Goal: Transaction & Acquisition: Purchase product/service

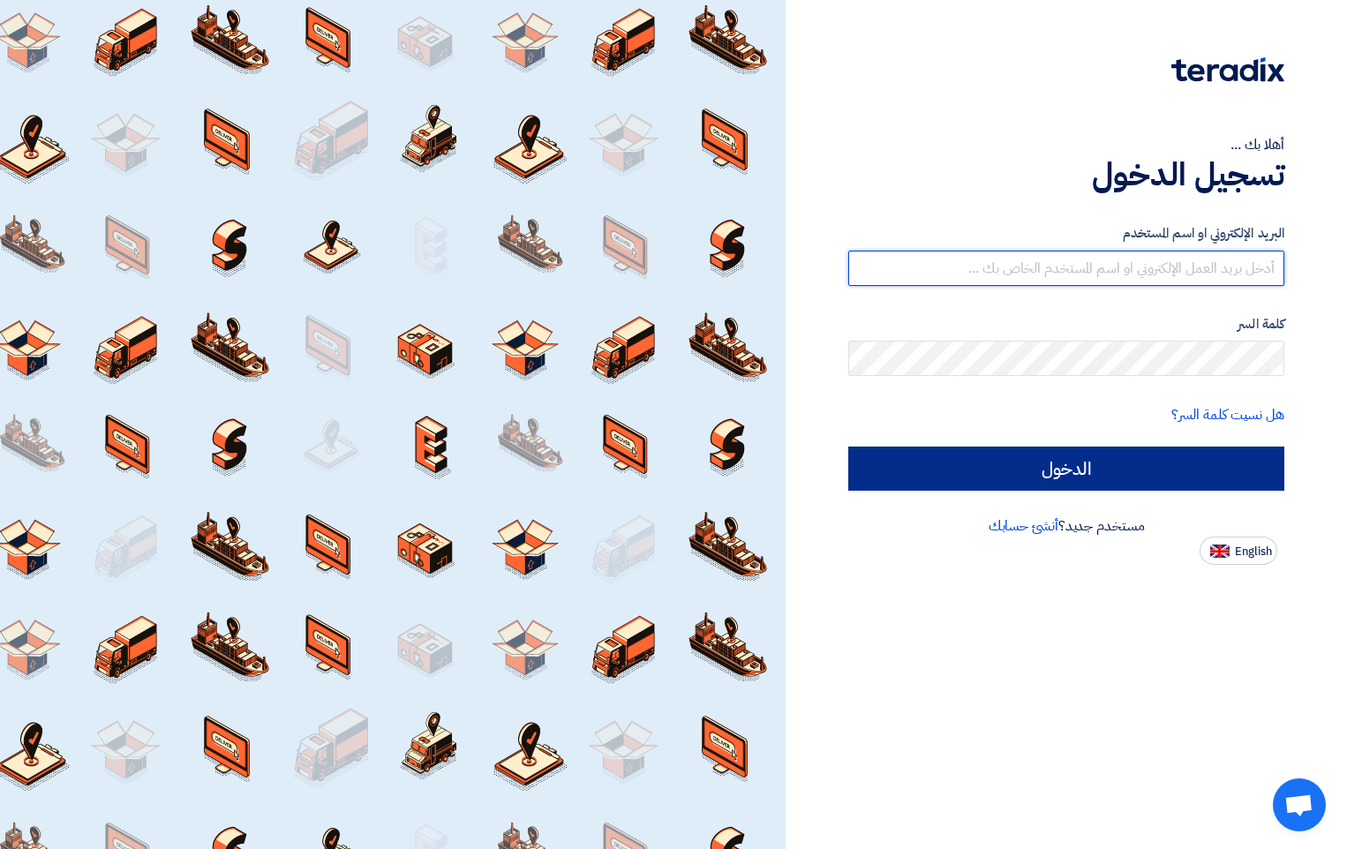
type input "[PERSON_NAME][EMAIL_ADDRESS][DOMAIN_NAME]"
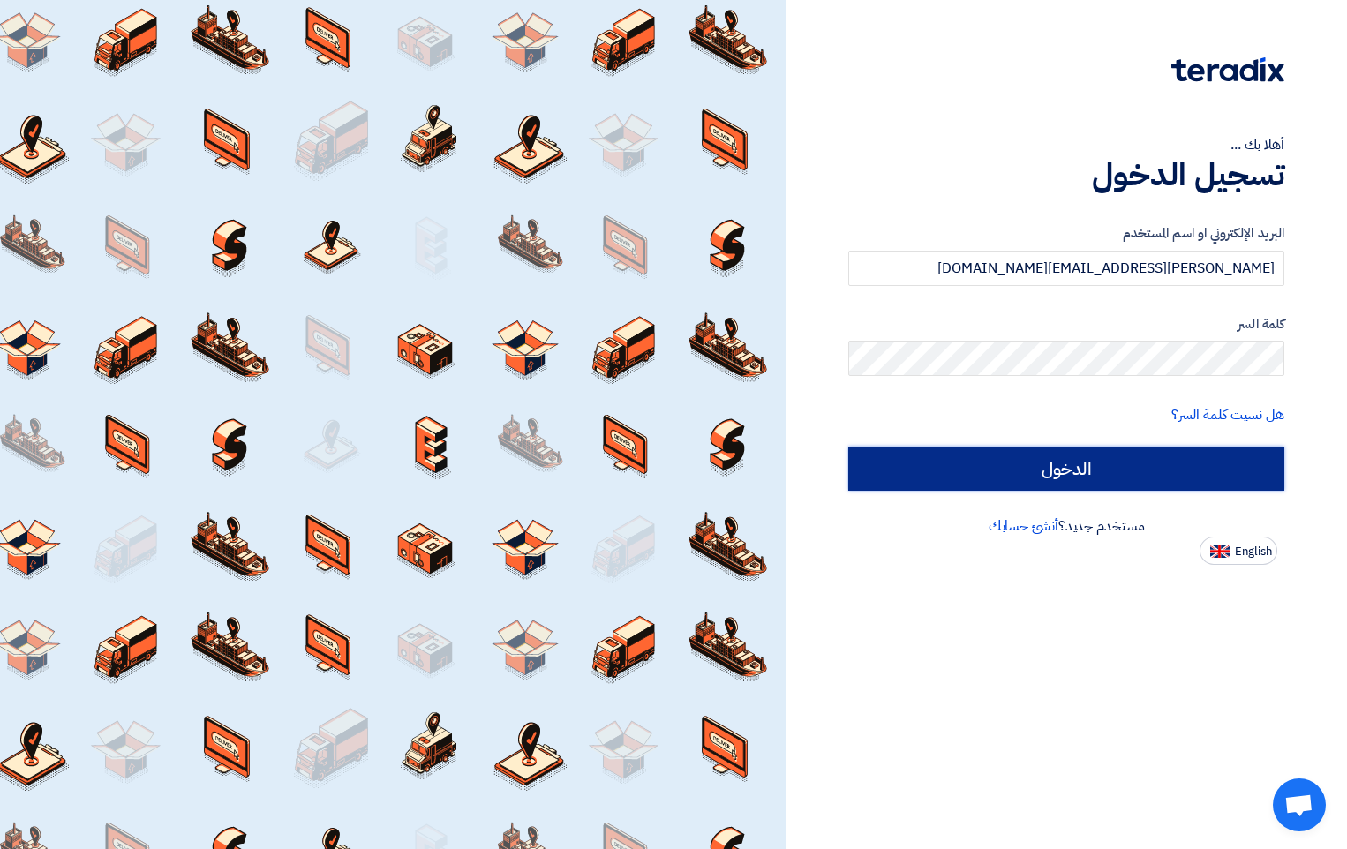
click at [1067, 459] on input "الدخول" at bounding box center [1066, 469] width 436 height 44
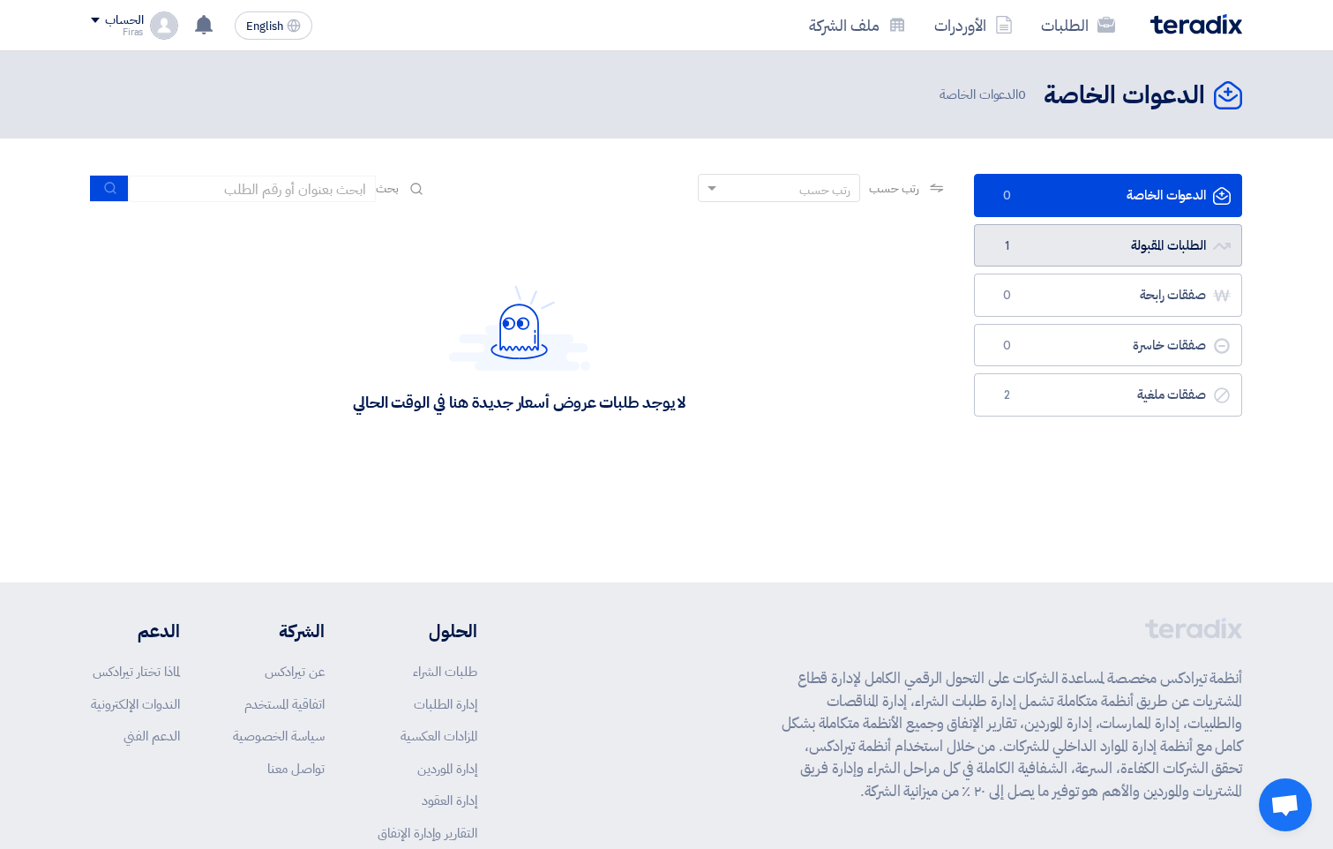
click at [1113, 230] on link "الطلبات المقبولة الطلبات المقبولة 1" at bounding box center [1108, 245] width 268 height 43
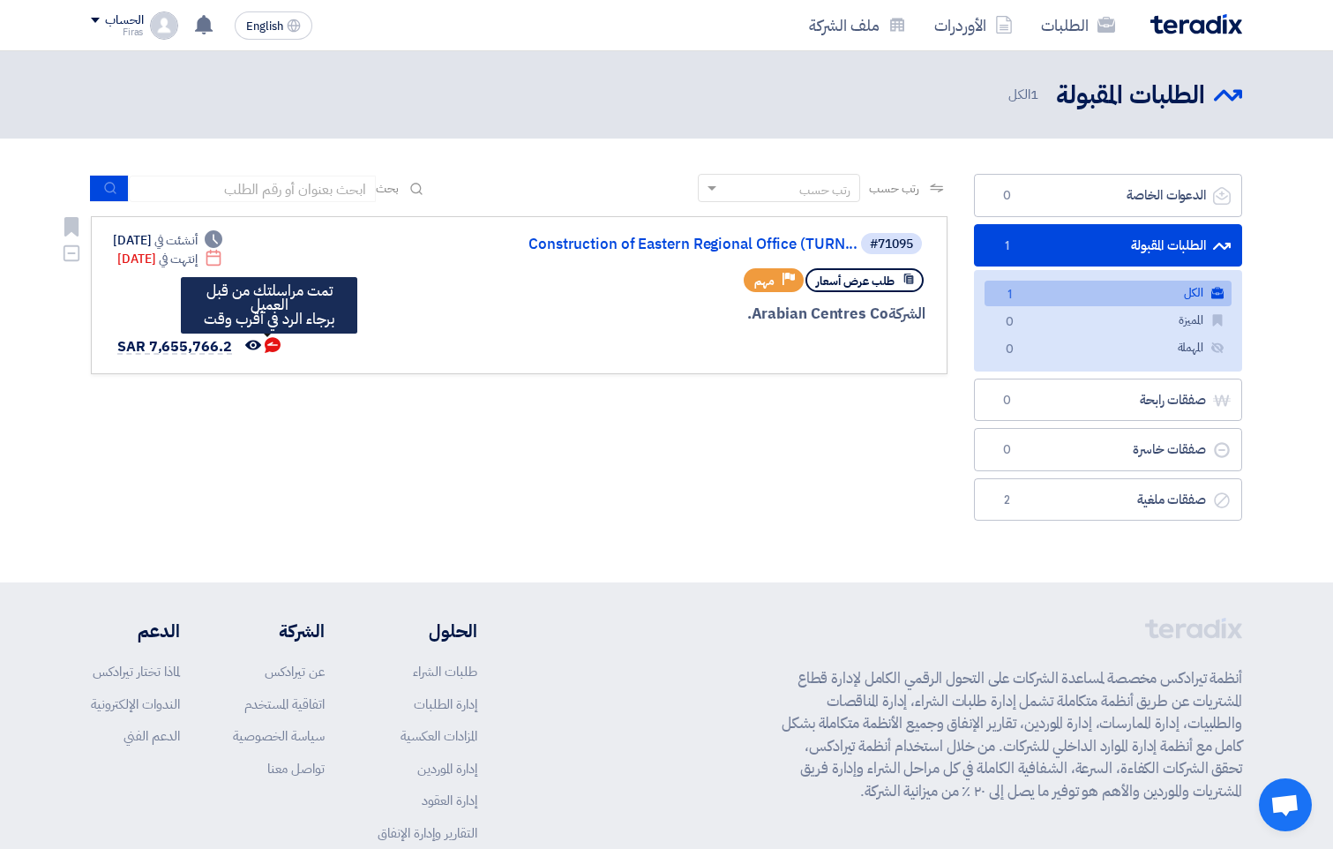
click at [233, 309] on div "تمت مراسلتك من قبل العميل برجاء الرد في أقرب وقت" at bounding box center [269, 305] width 162 height 42
drag, startPoint x: 233, startPoint y: 309, endPoint x: 376, endPoint y: 324, distance: 143.7
click at [376, 324] on div "#71095 Construction of Eastern Regional Office (TURN... طلب عرض أسعار Priority …" at bounding box center [519, 295] width 813 height 128
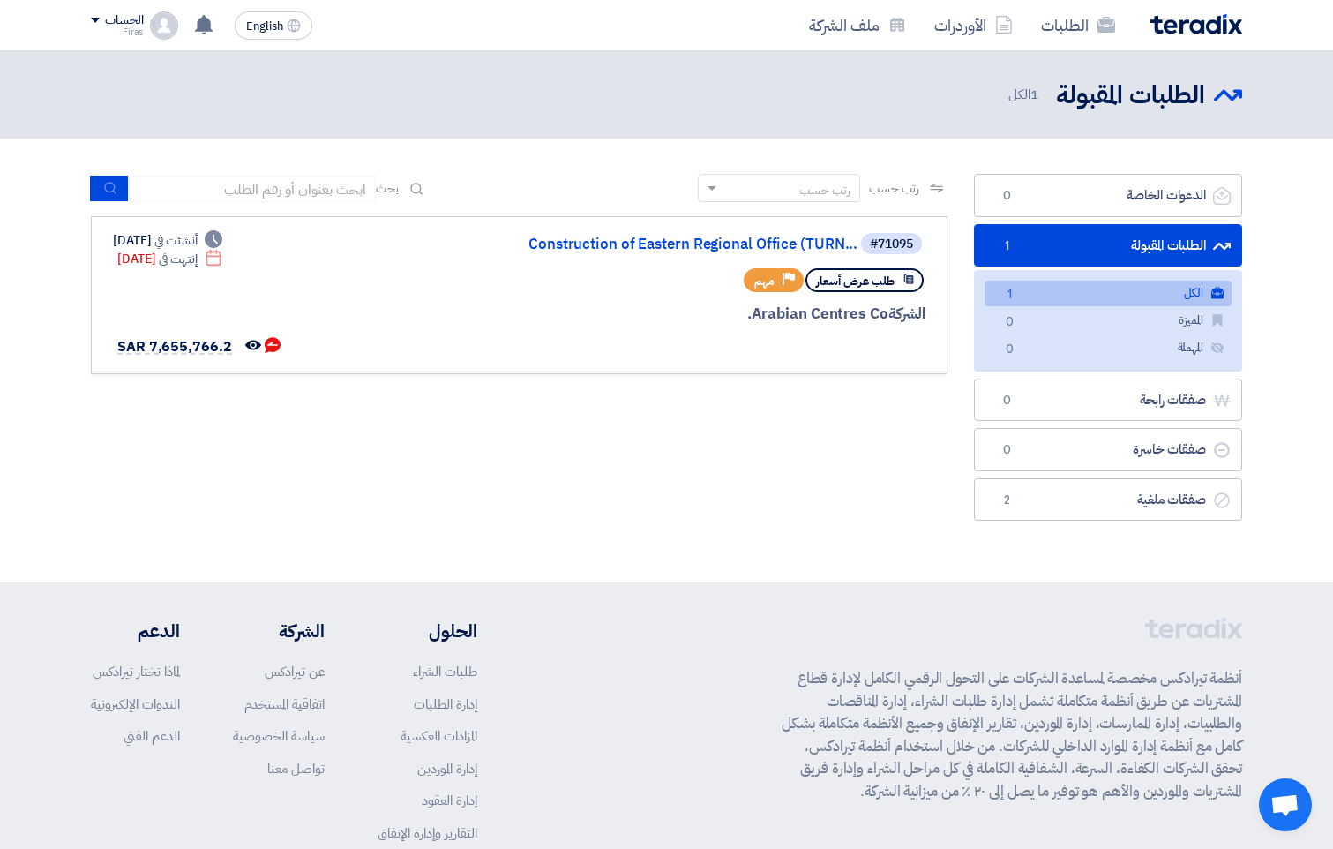
click at [632, 455] on div "رتب حسب رتب حسب بحث مجال الطلب مسؤول المشتريات نوع الطلب" at bounding box center [519, 352] width 883 height 356
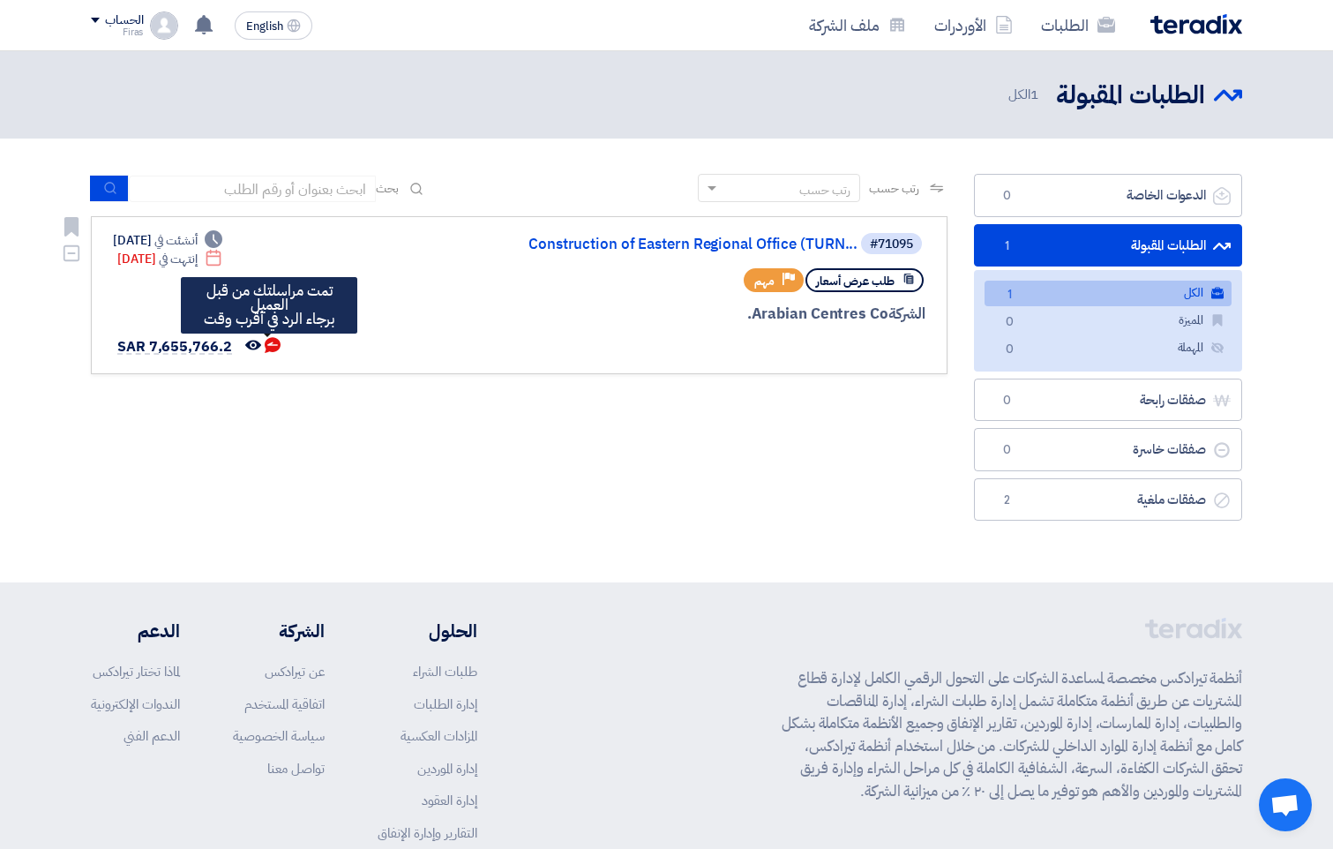
click at [265, 346] on use at bounding box center [273, 345] width 16 height 16
click at [271, 342] on use at bounding box center [273, 345] width 16 height 16
drag, startPoint x: 268, startPoint y: 341, endPoint x: 433, endPoint y: 287, distance: 173.6
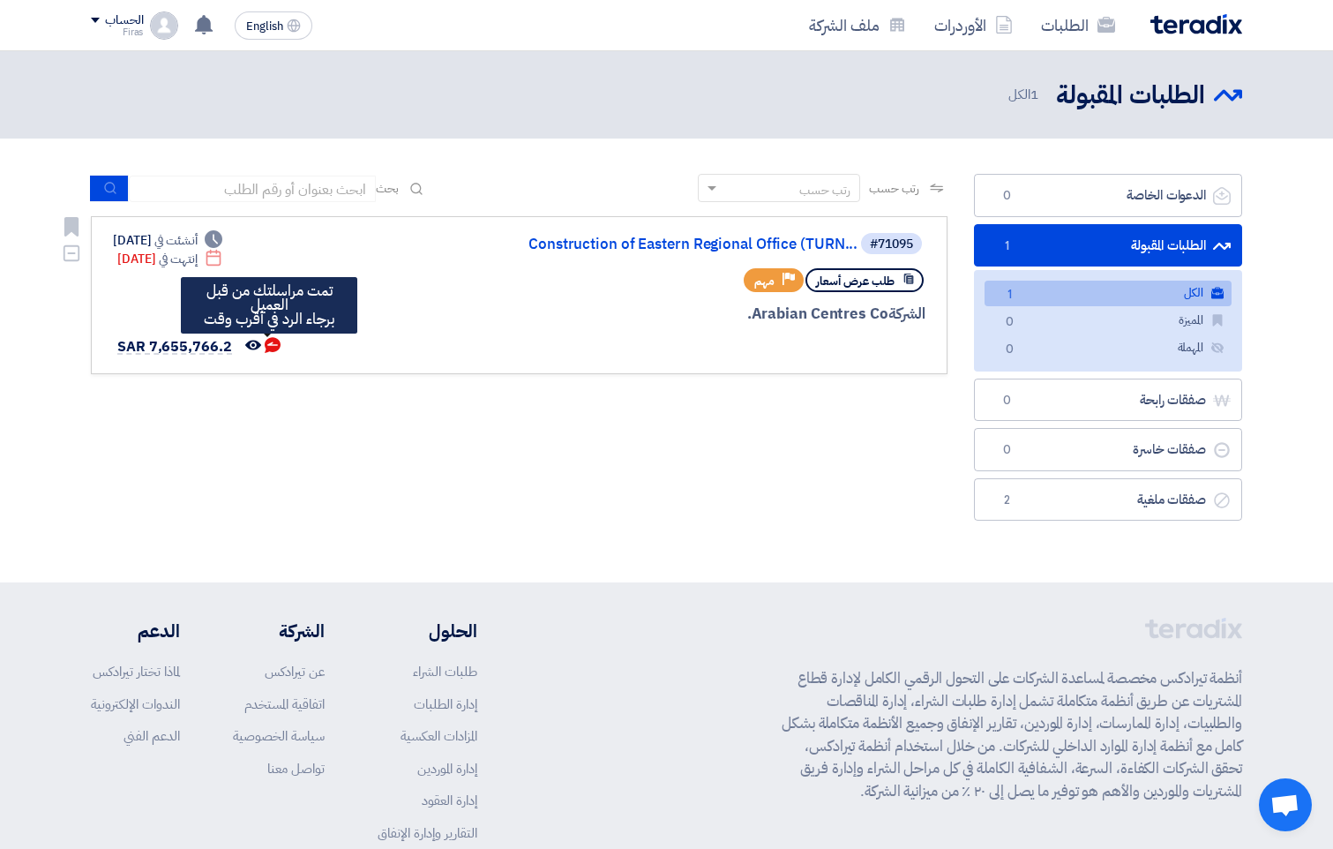
click at [433, 287] on div "#71095 Construction of Eastern Regional Office (TURN... طلب عرض أسعار Priority …" at bounding box center [519, 295] width 813 height 128
click at [268, 343] on icon "تمت مراسلتك من قبل العميل <br> برجاء الرد في أقرب وقت" at bounding box center [273, 345] width 16 height 16
click at [858, 282] on span "طلب عرض أسعار" at bounding box center [855, 281] width 79 height 17
click at [858, 285] on span "طلب عرض أسعار" at bounding box center [855, 281] width 79 height 17
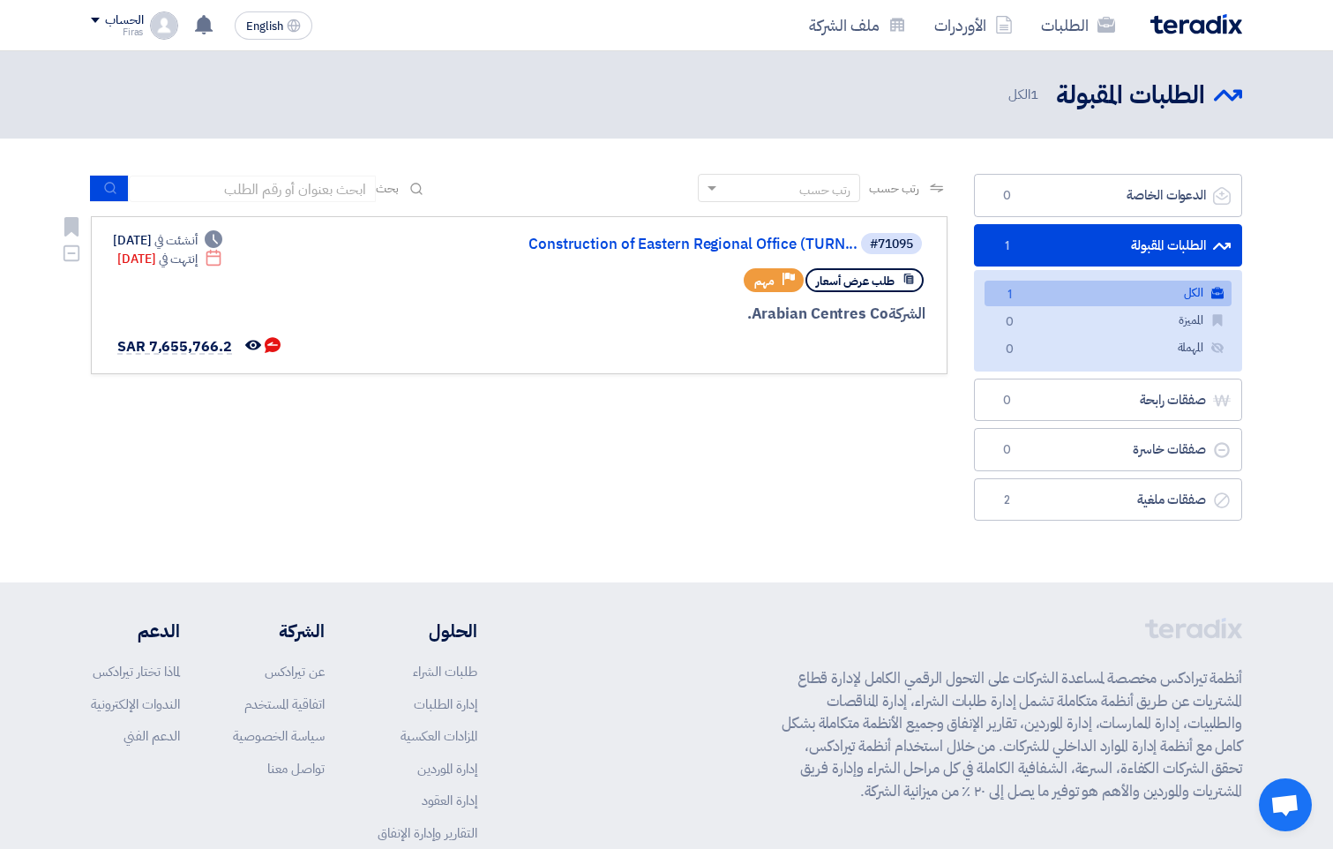
click at [869, 281] on span "طلب عرض أسعار" at bounding box center [855, 281] width 79 height 17
click at [620, 285] on div "طلب عرض أسعار Priority مهم" at bounding box center [713, 280] width 424 height 31
click at [268, 350] on use at bounding box center [273, 345] width 16 height 16
drag, startPoint x: 269, startPoint y: 342, endPoint x: 250, endPoint y: 367, distance: 31.4
click at [250, 367] on link "#71095 Construction of Eastern Regional Office (TURN... طلب عرض أسعار Priority …" at bounding box center [519, 295] width 857 height 158
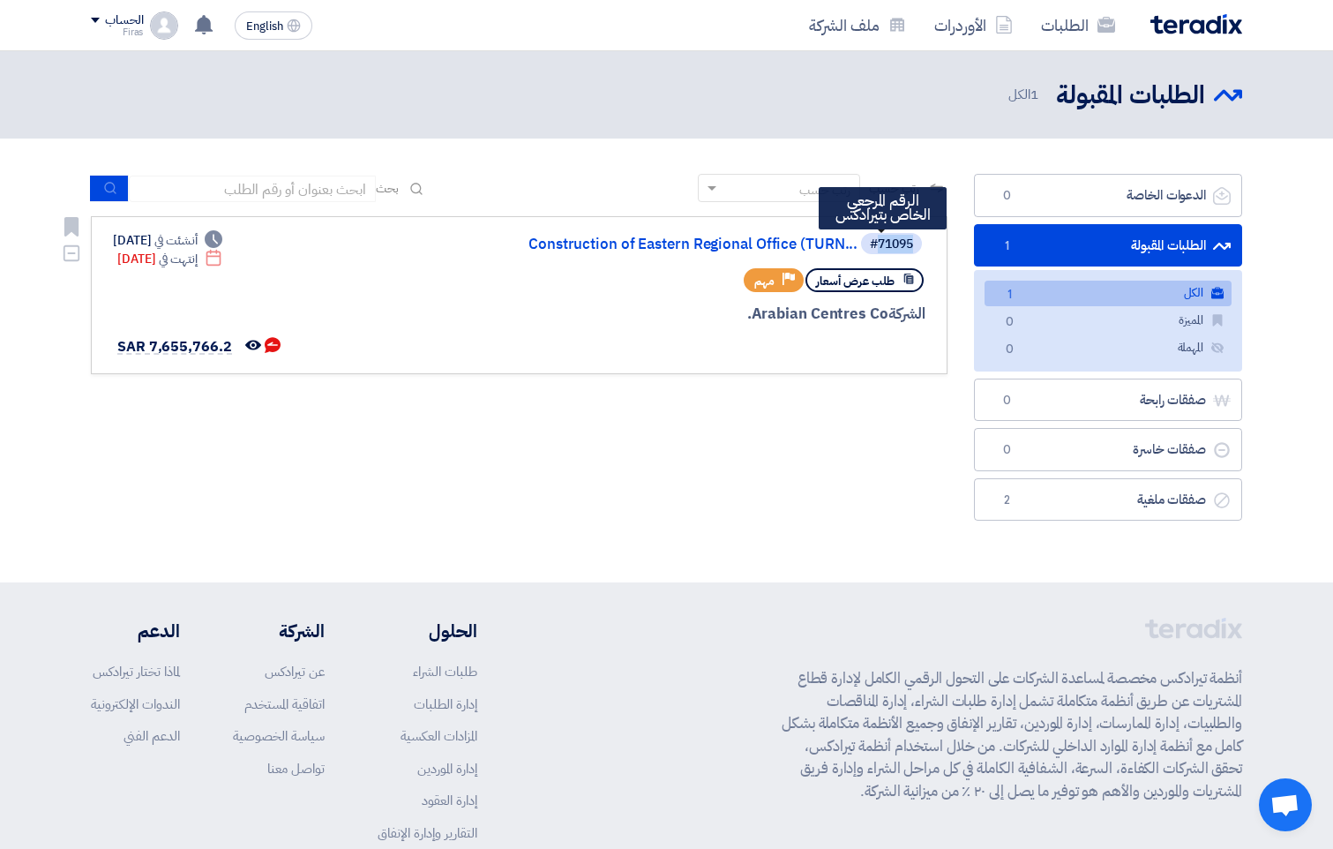
drag, startPoint x: 911, startPoint y: 243, endPoint x: 876, endPoint y: 242, distance: 34.4
click at [876, 242] on div "#71095" at bounding box center [891, 244] width 43 height 12
copy div "71095"
click at [423, 451] on div "رتب حسب رتب حسب بحث مجال الطلب مسؤول المشتريات نوع الطلب" at bounding box center [519, 352] width 883 height 356
click at [373, 214] on div "رتب حسب رتب حسب بحث" at bounding box center [519, 195] width 857 height 42
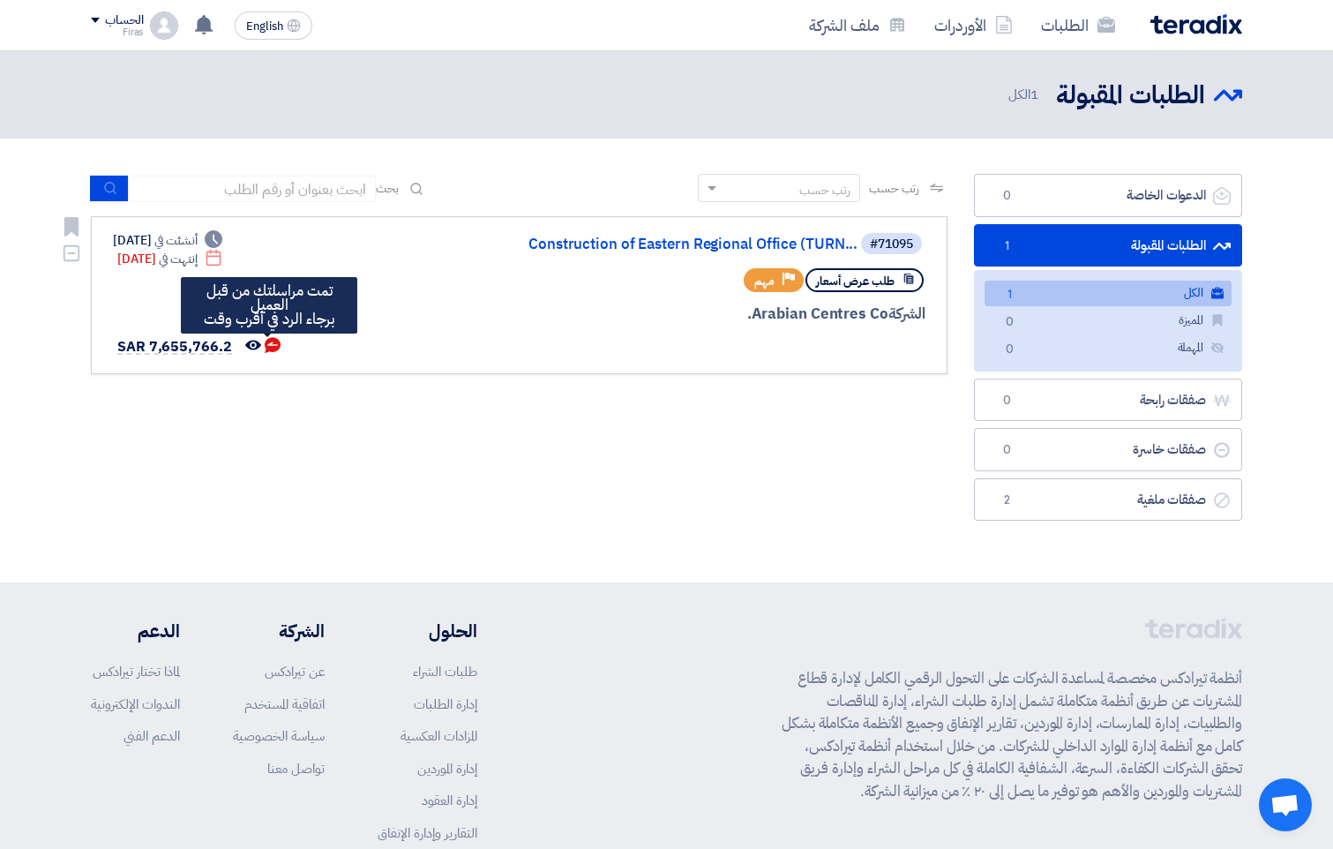
click at [271, 342] on use at bounding box center [273, 345] width 16 height 16
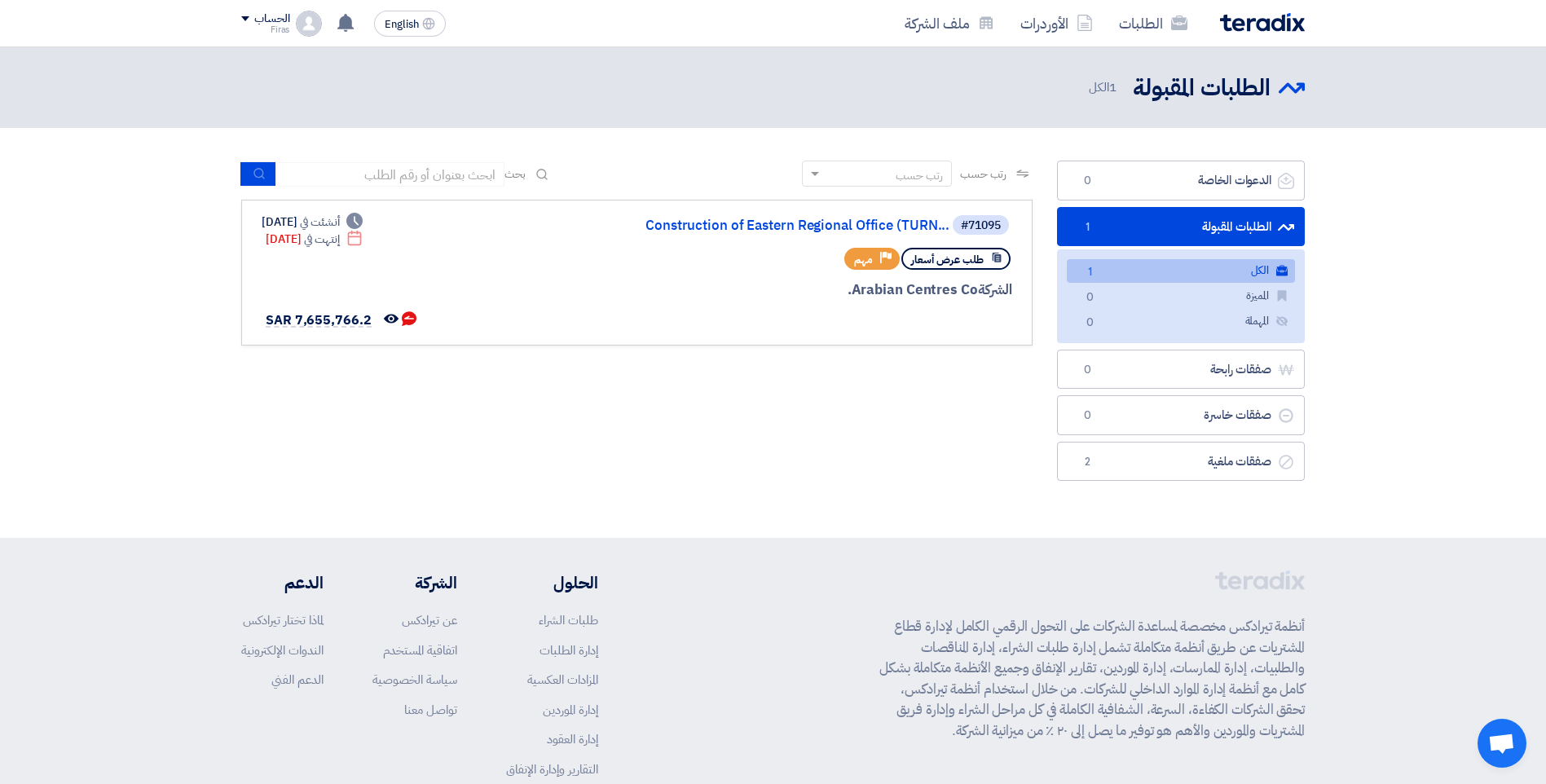
drag, startPoint x: 1196, startPoint y: 219, endPoint x: 480, endPoint y: 456, distance: 754.2
click at [480, 456] on div "رتب حسب رتب حسب بحث مجال الطلب مسؤول المشتريات نوع الطلب" at bounding box center [636, 325] width 815 height 329
click at [392, 321] on use at bounding box center [392, 319] width 15 height 9
click at [408, 320] on use at bounding box center [409, 319] width 15 height 15
click at [1226, 18] on img at bounding box center [1262, 22] width 85 height 18
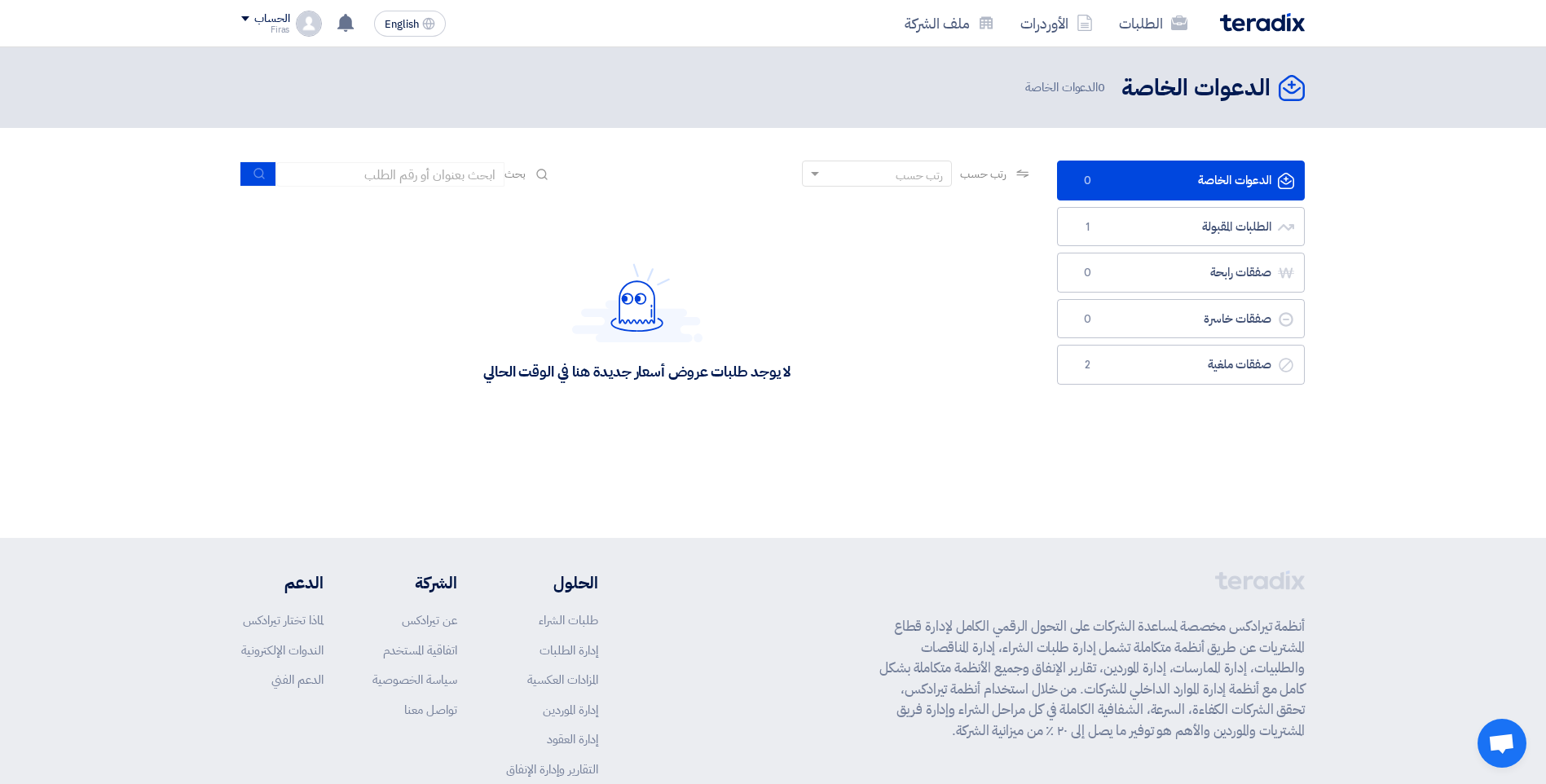
click at [1243, 30] on img at bounding box center [1262, 22] width 85 height 18
click at [1235, 360] on link "صفقات ملغية صفقات ملغية 2" at bounding box center [1181, 364] width 248 height 40
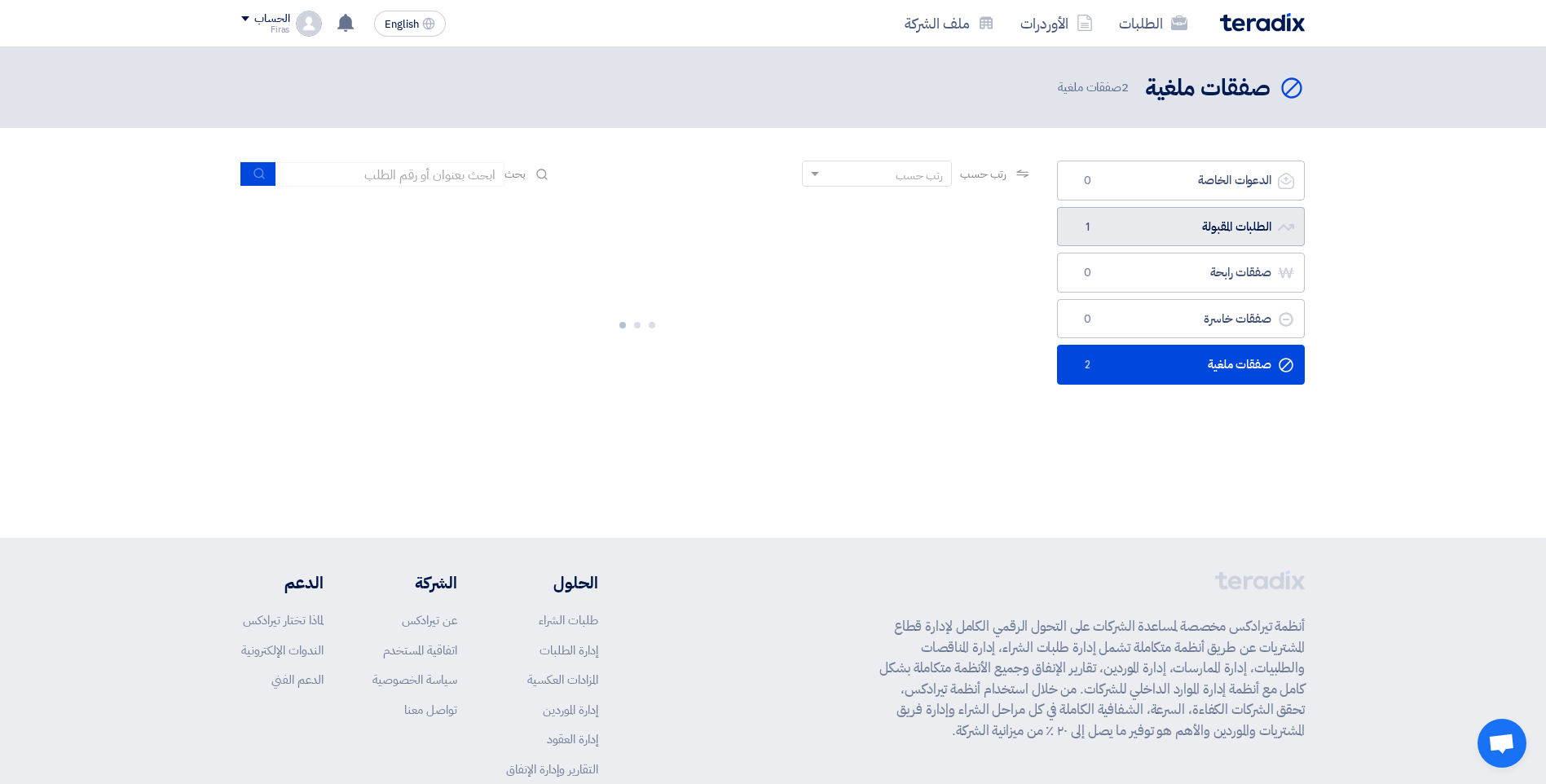
click at [1202, 241] on link "الطلبات المقبولة الطلبات المقبولة 1" at bounding box center [1181, 226] width 248 height 40
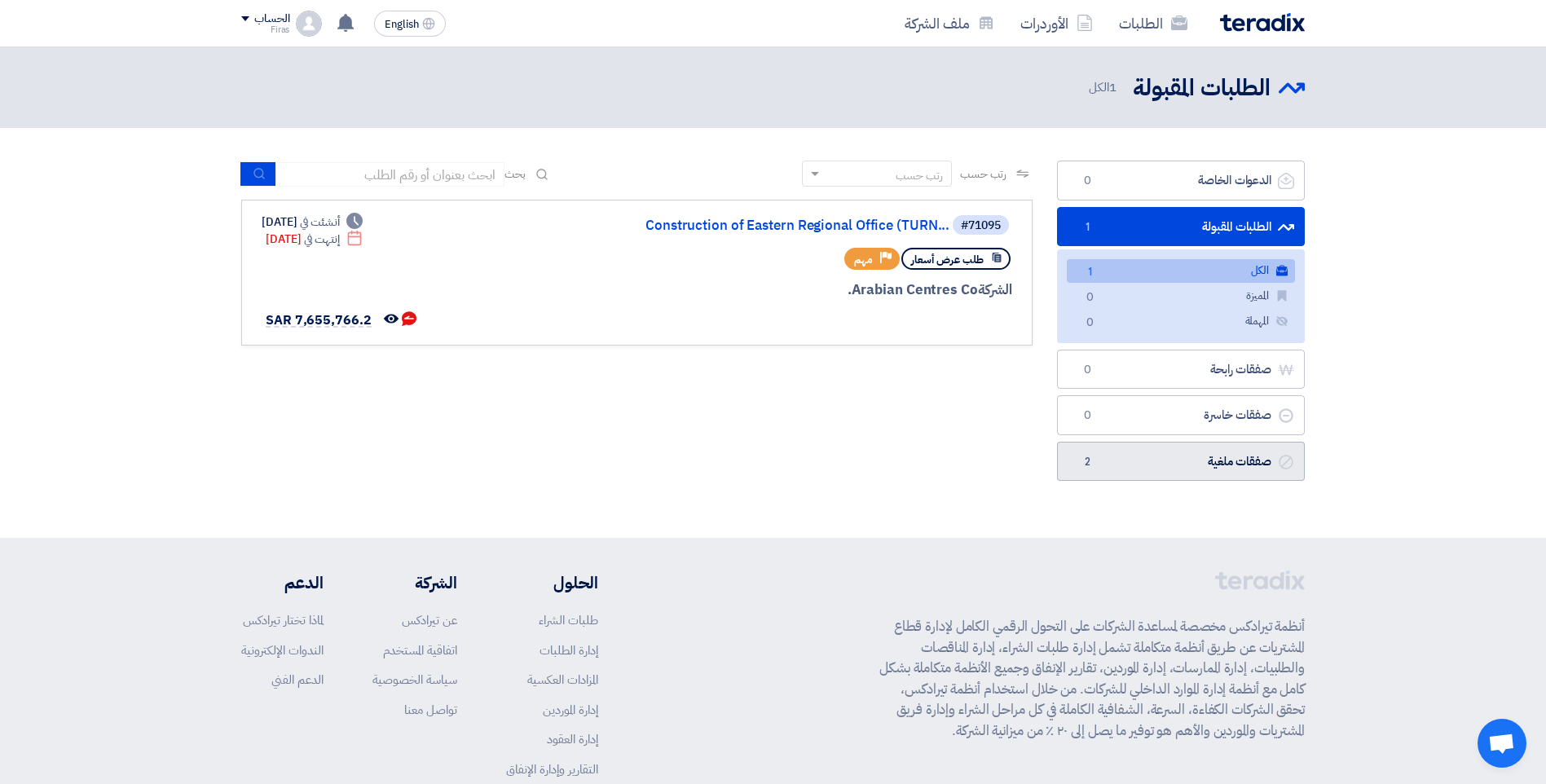
drag, startPoint x: 1233, startPoint y: 451, endPoint x: 1225, endPoint y: 418, distance: 34.0
click at [1233, 450] on link "صفقات ملغية صفقات ملغية 2" at bounding box center [1181, 461] width 248 height 40
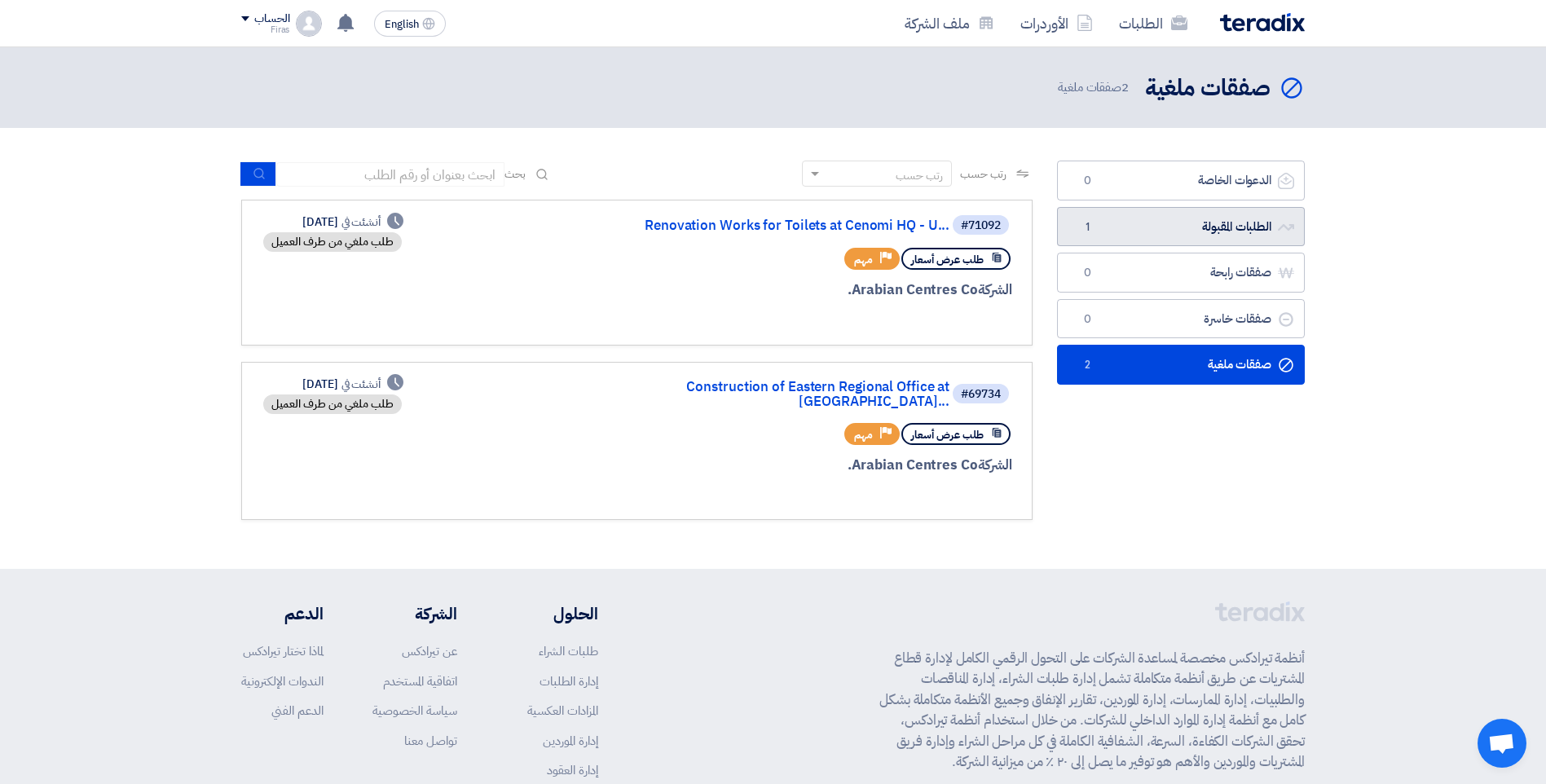
click at [1206, 232] on link "الطلبات المقبولة الطلبات المقبولة 1" at bounding box center [1181, 226] width 248 height 40
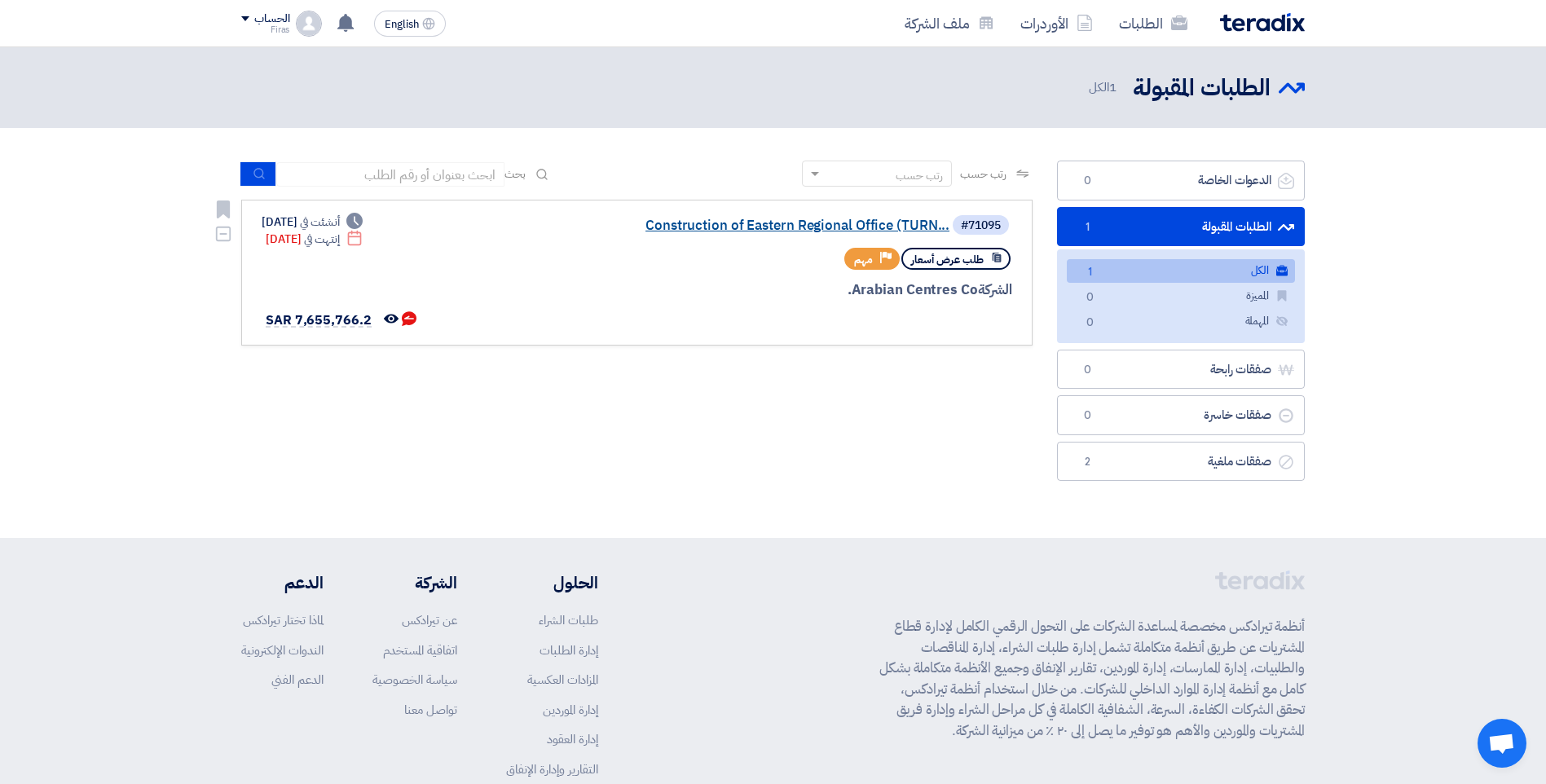
click at [753, 228] on link "Construction of Eastern Regional Office (TURN..." at bounding box center [786, 226] width 326 height 15
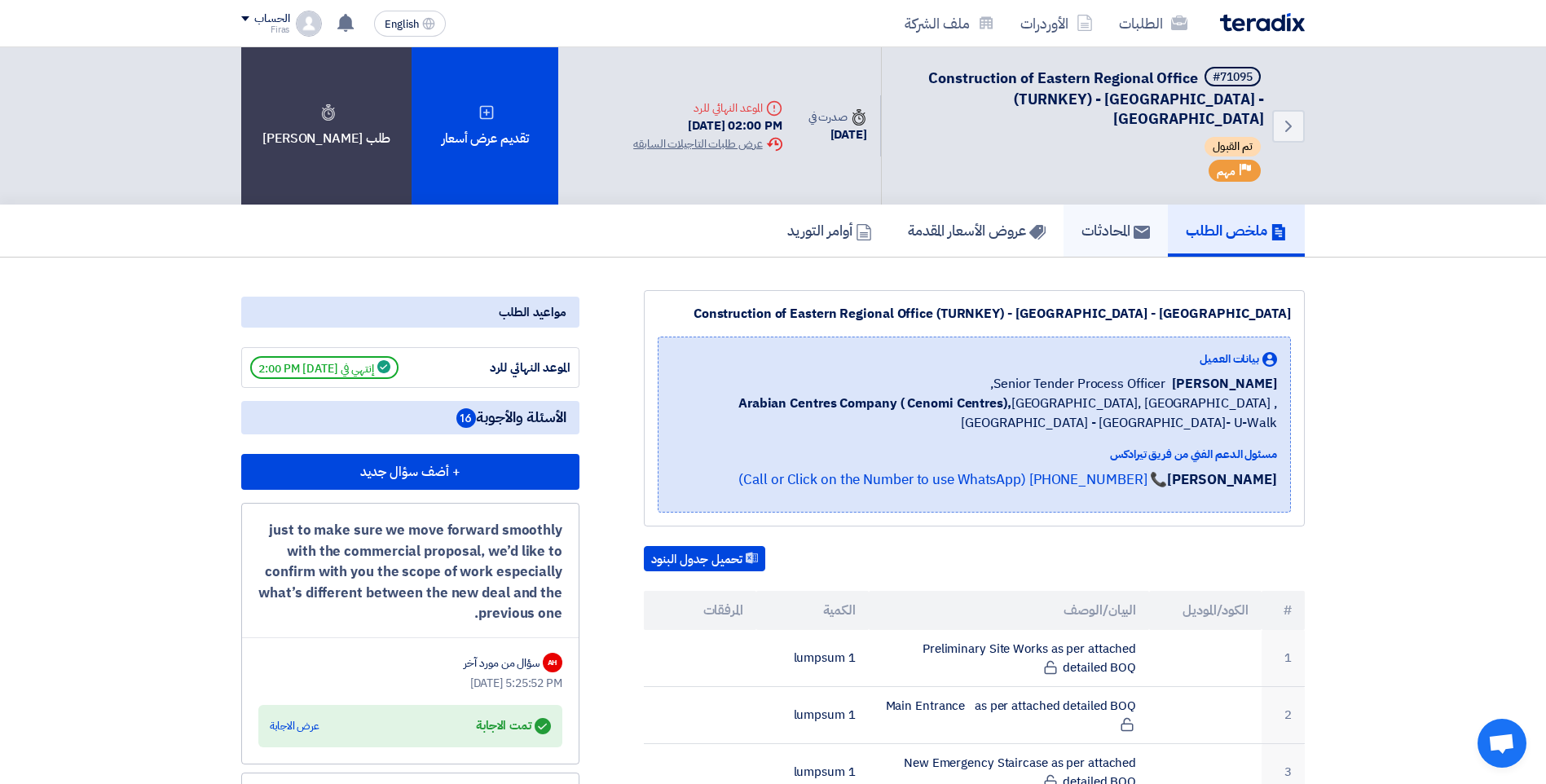
click at [1136, 225] on use at bounding box center [1142, 232] width 17 height 13
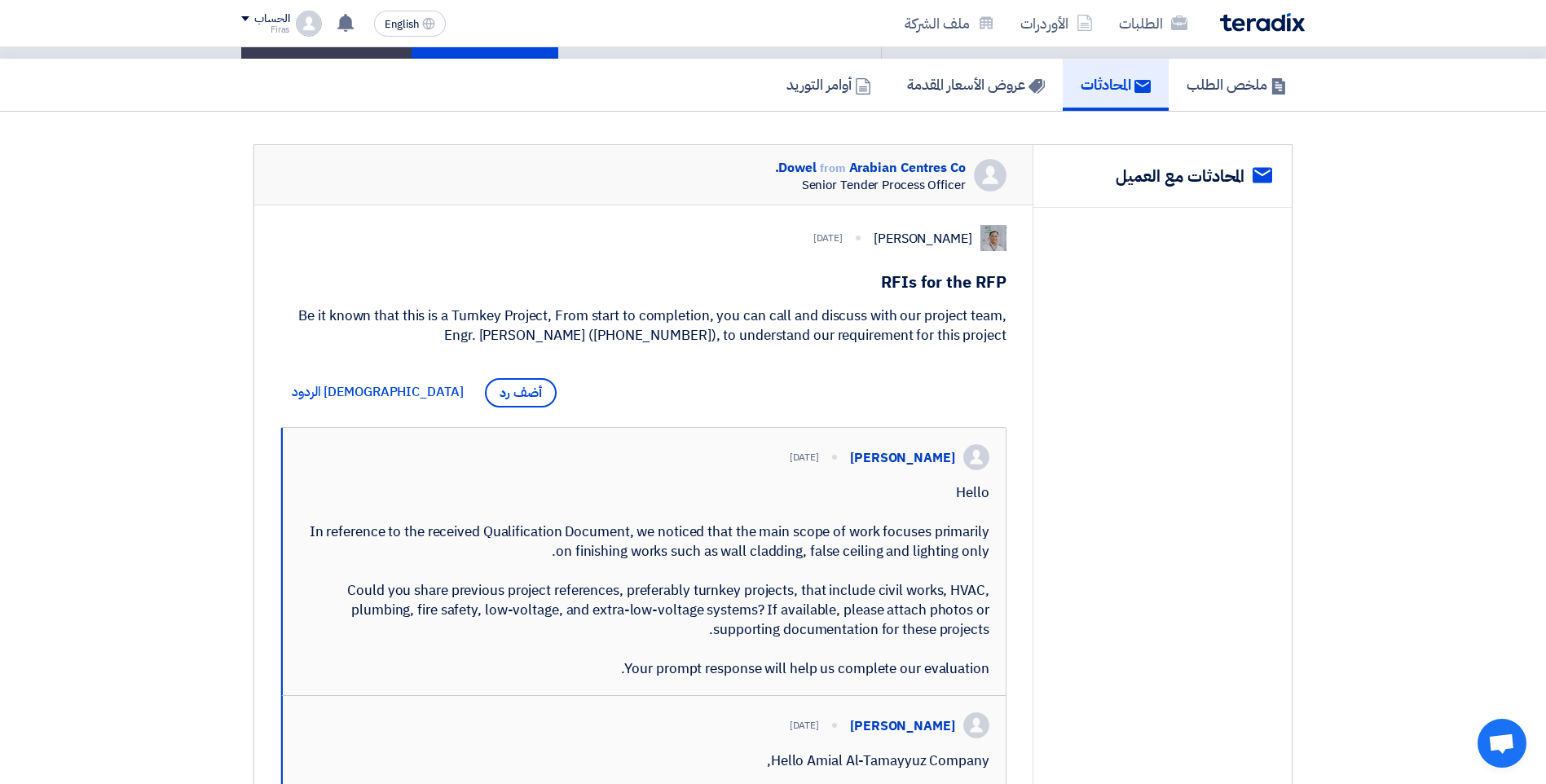
scroll to position [384, 0]
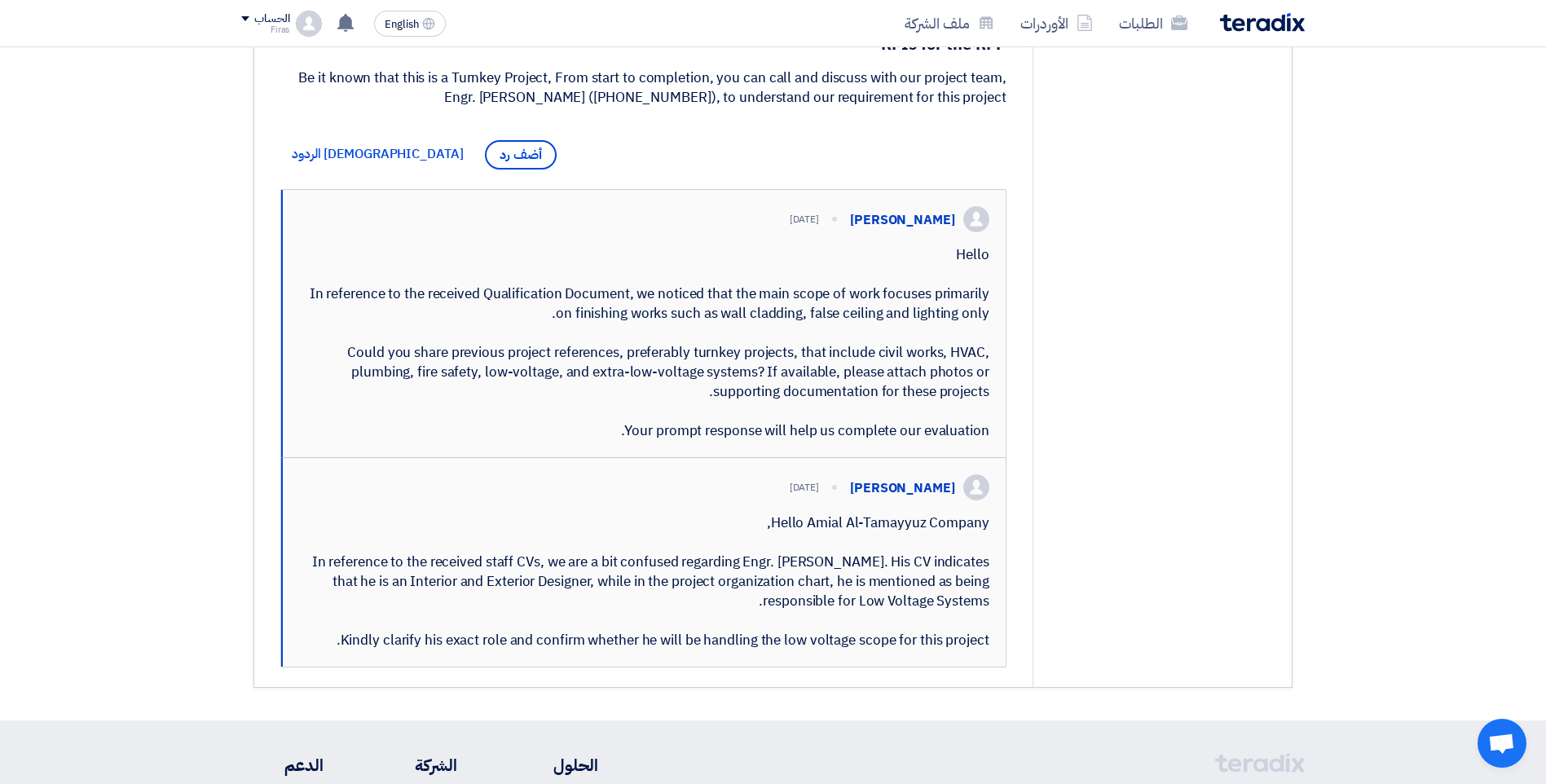
drag, startPoint x: 533, startPoint y: 619, endPoint x: 429, endPoint y: 537, distance: 132.4
click at [429, 537] on div "Hello Amial Al-Tamayyuz Company, In reference to the received staff CVs, we are…" at bounding box center [644, 582] width 690 height 137
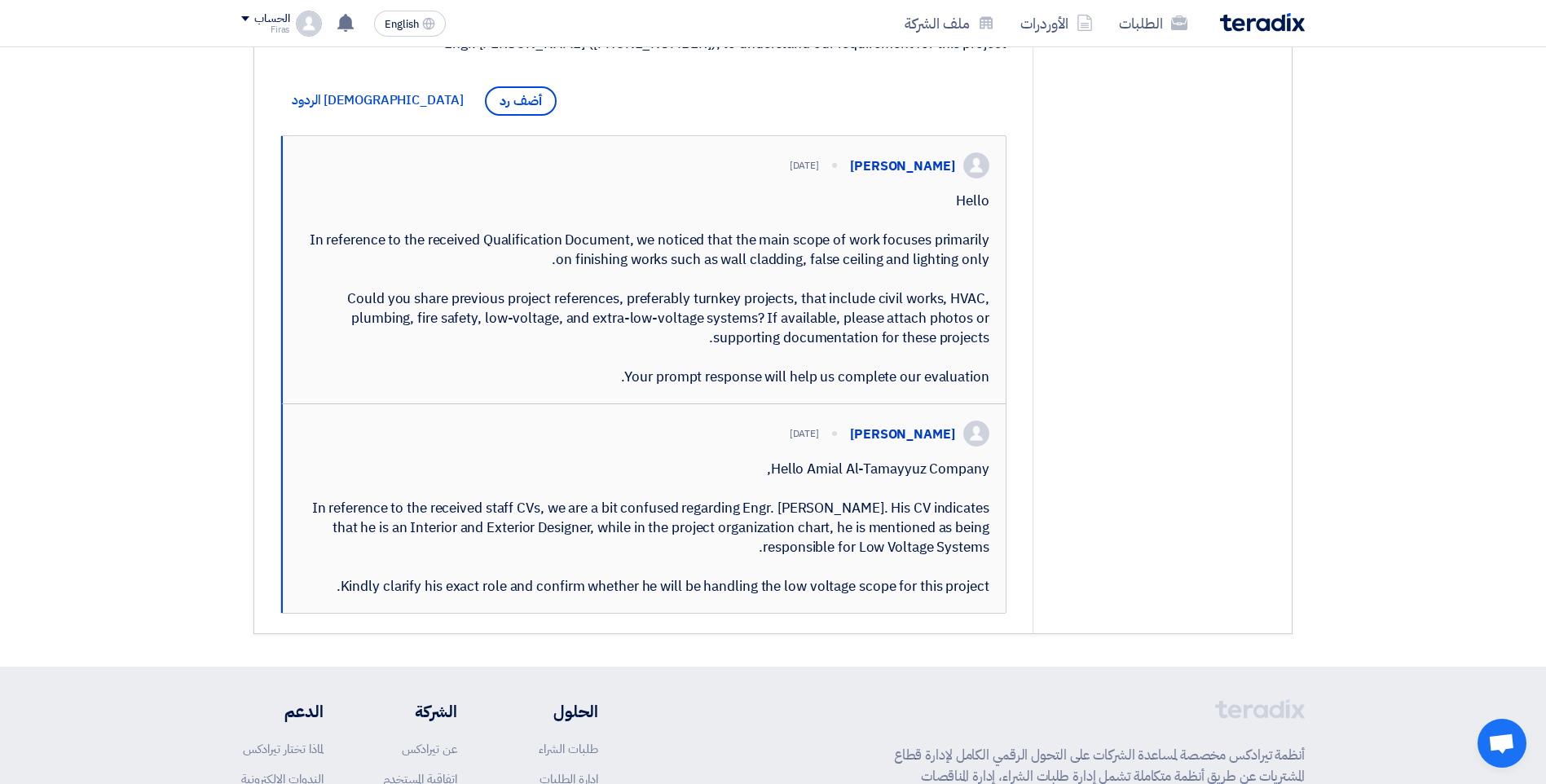
scroll to position [465, 0]
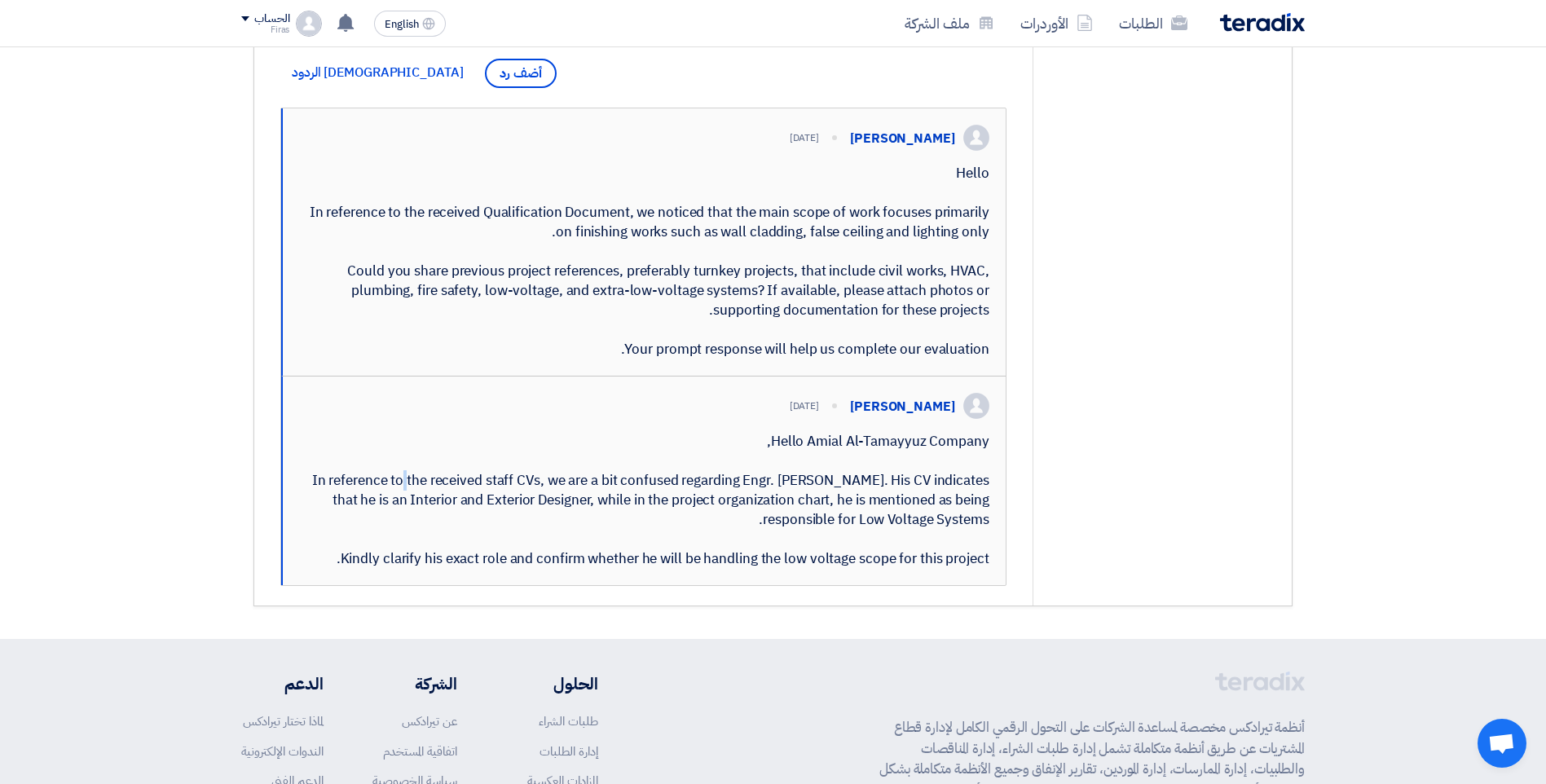
drag, startPoint x: 684, startPoint y: 480, endPoint x: 686, endPoint y: 501, distance: 21.1
click at [686, 501] on div "Hello Amial Al-Tamayyuz Company, In reference to the received staff CVs, we are…" at bounding box center [644, 501] width 690 height 137
click at [437, 569] on div "Hello Amial Al-Tamayyuz Company, In reference to the received staff CVs, we are…" at bounding box center [644, 501] width 690 height 137
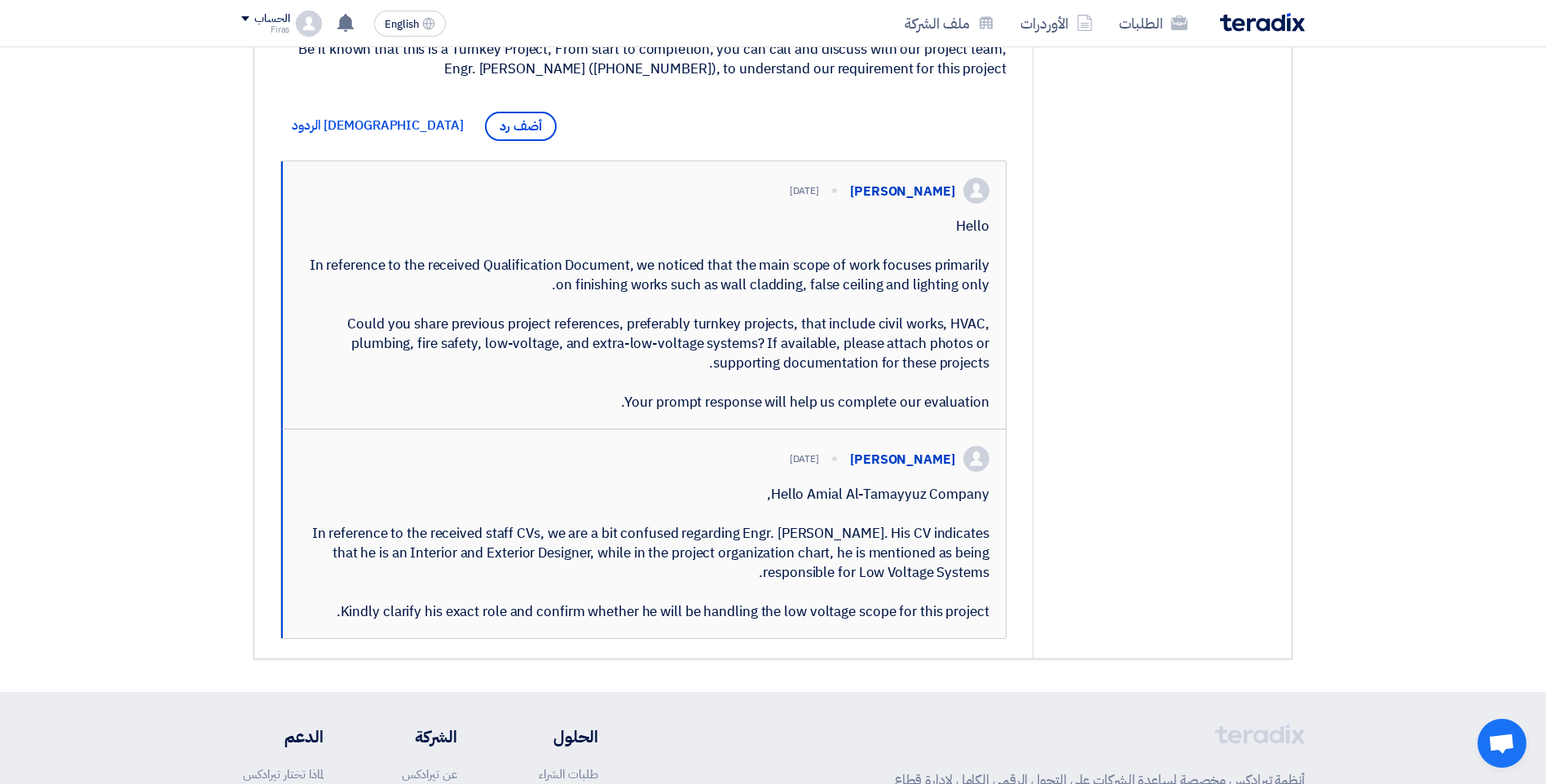
scroll to position [384, 0]
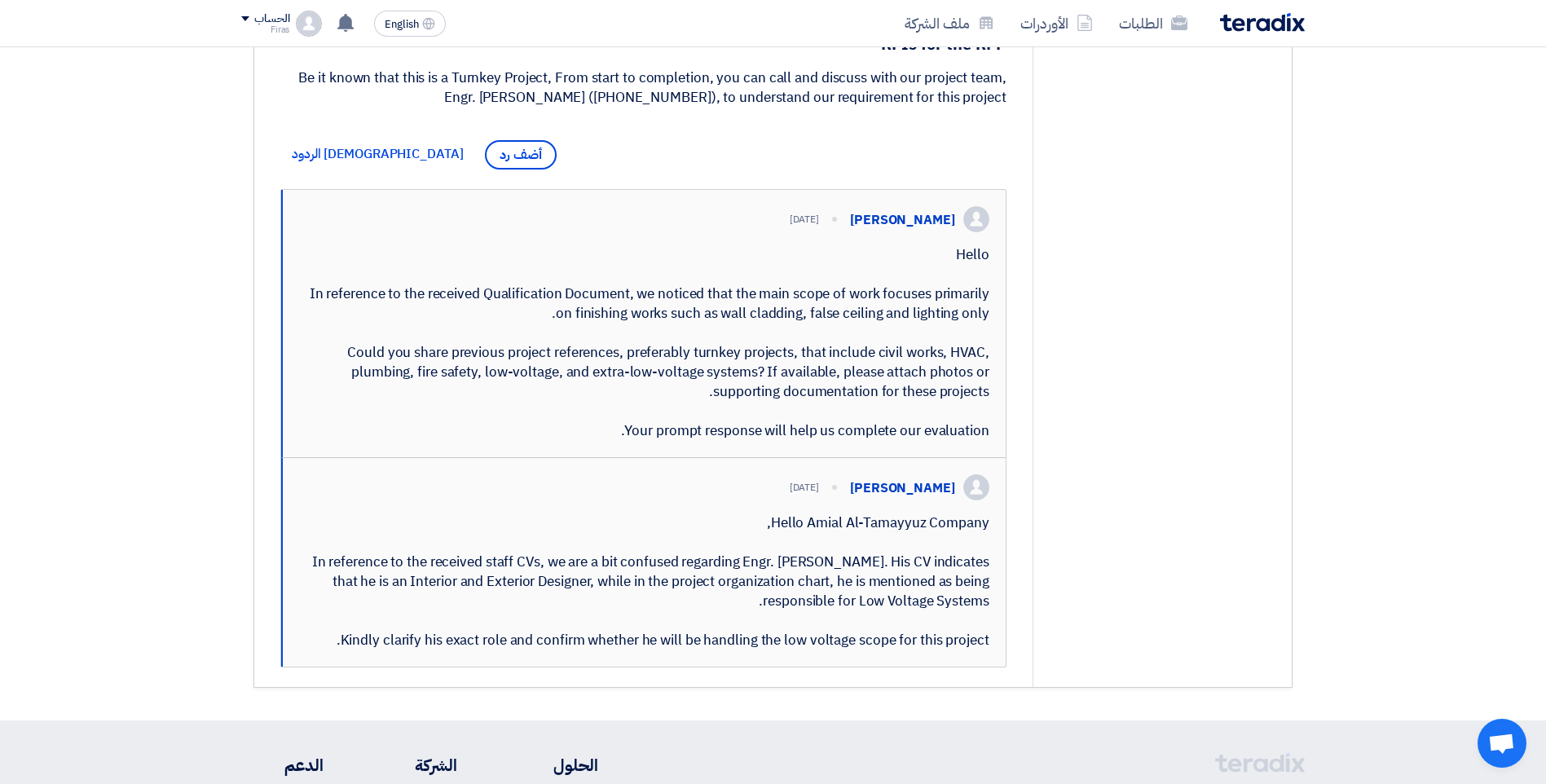
drag, startPoint x: 960, startPoint y: 276, endPoint x: 979, endPoint y: 465, distance: 190.0
click at [979, 458] on div "[PERSON_NAME] [DATE] Hello In reference to the received Qualification Document,…" at bounding box center [643, 324] width 725 height 268
drag, startPoint x: 979, startPoint y: 465, endPoint x: 1105, endPoint y: 388, distance: 147.7
click at [1105, 390] on div "service المحادثات مع العميل" at bounding box center [1162, 296] width 260 height 780
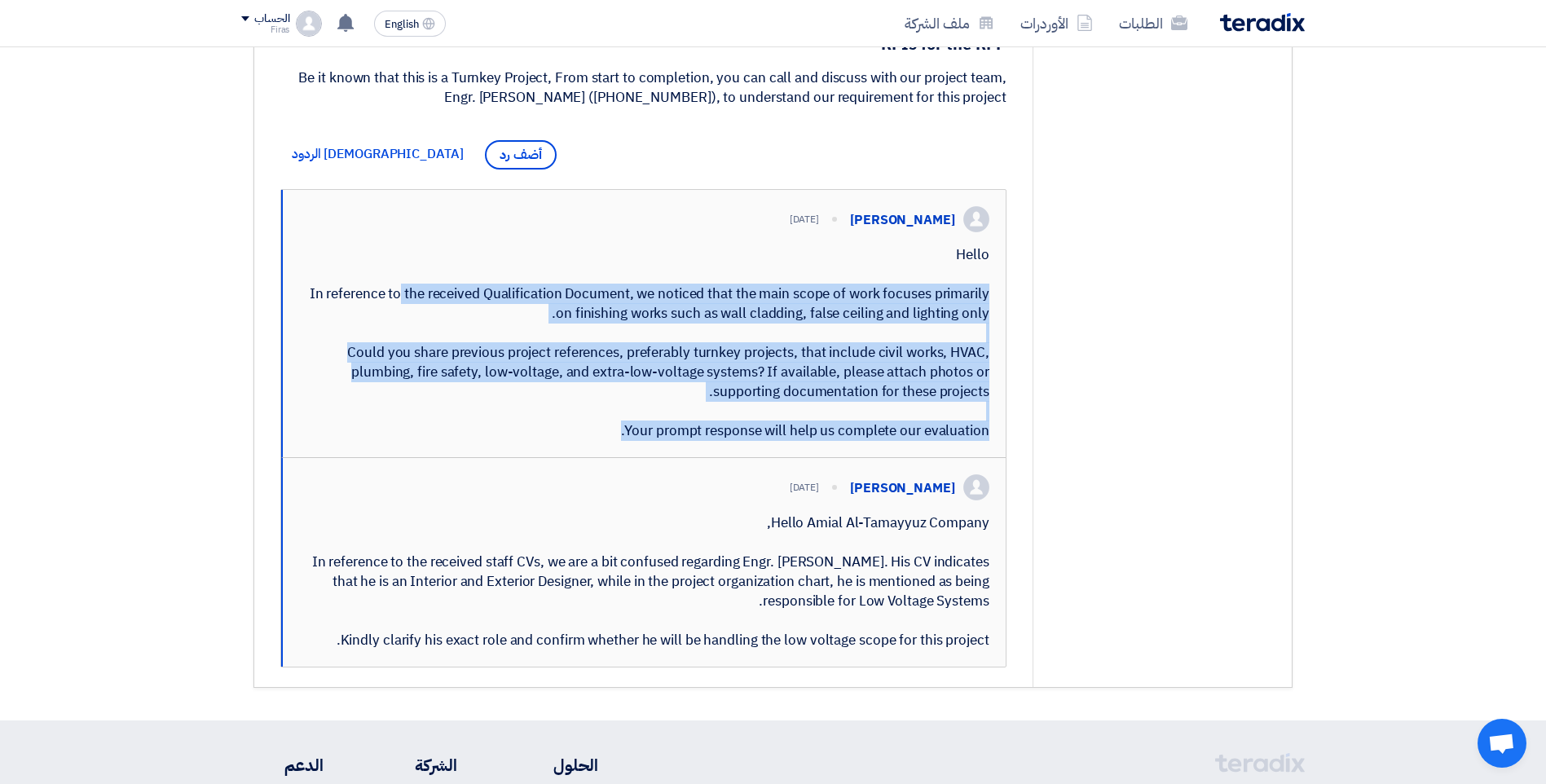
drag, startPoint x: 960, startPoint y: 271, endPoint x: 1002, endPoint y: 488, distance: 221.0
click at [1002, 488] on div "أرفق ملف أرفق ملف Upload Offer تقديم عرض أسعار Send إرسال [PERSON_NAME]" at bounding box center [644, 428] width 726 height 478
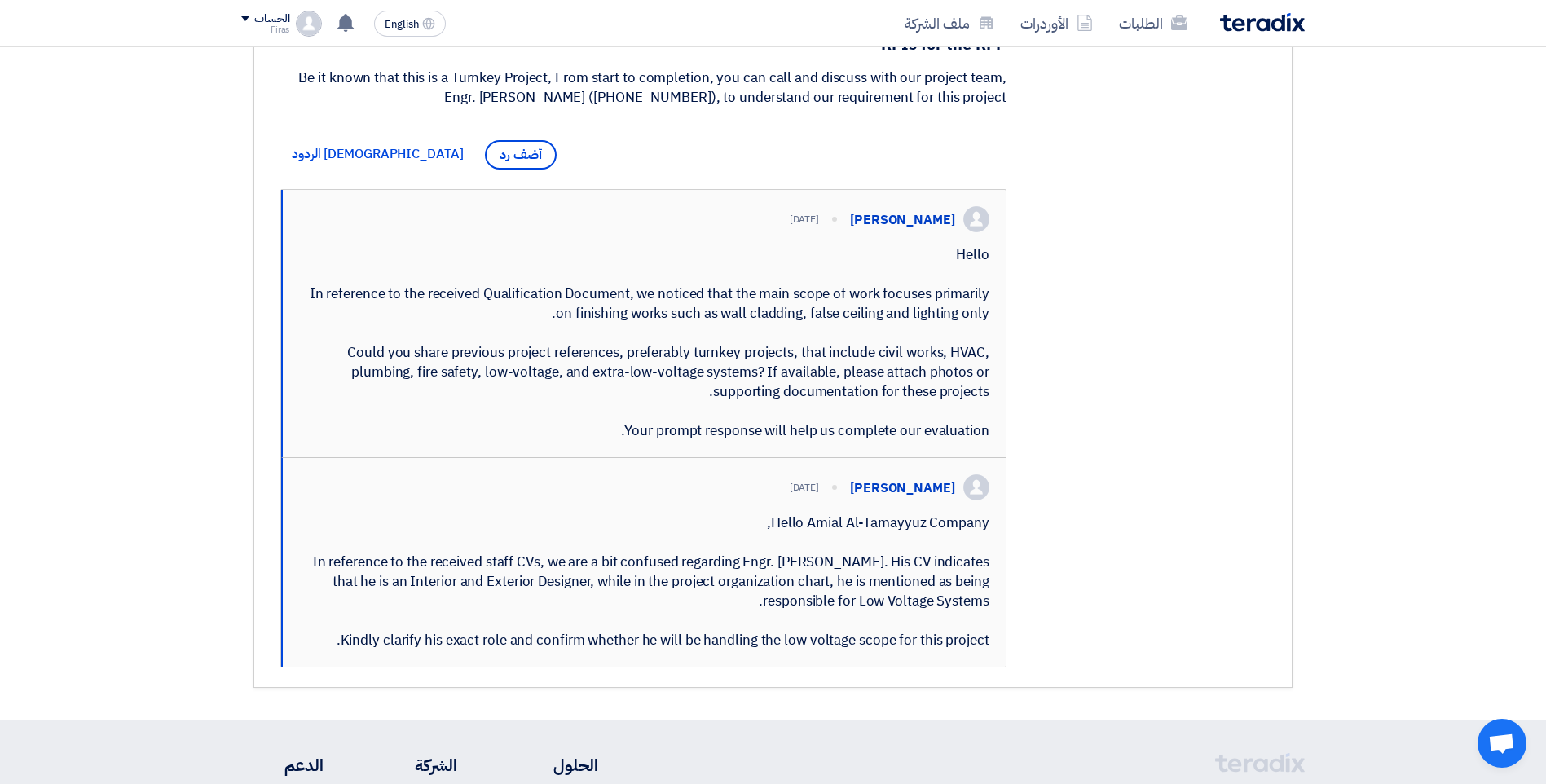
drag, startPoint x: 1002, startPoint y: 488, endPoint x: 986, endPoint y: 270, distance: 218.6
copy div "Hello In reference to the received Qualification Document, we noticed that the …"
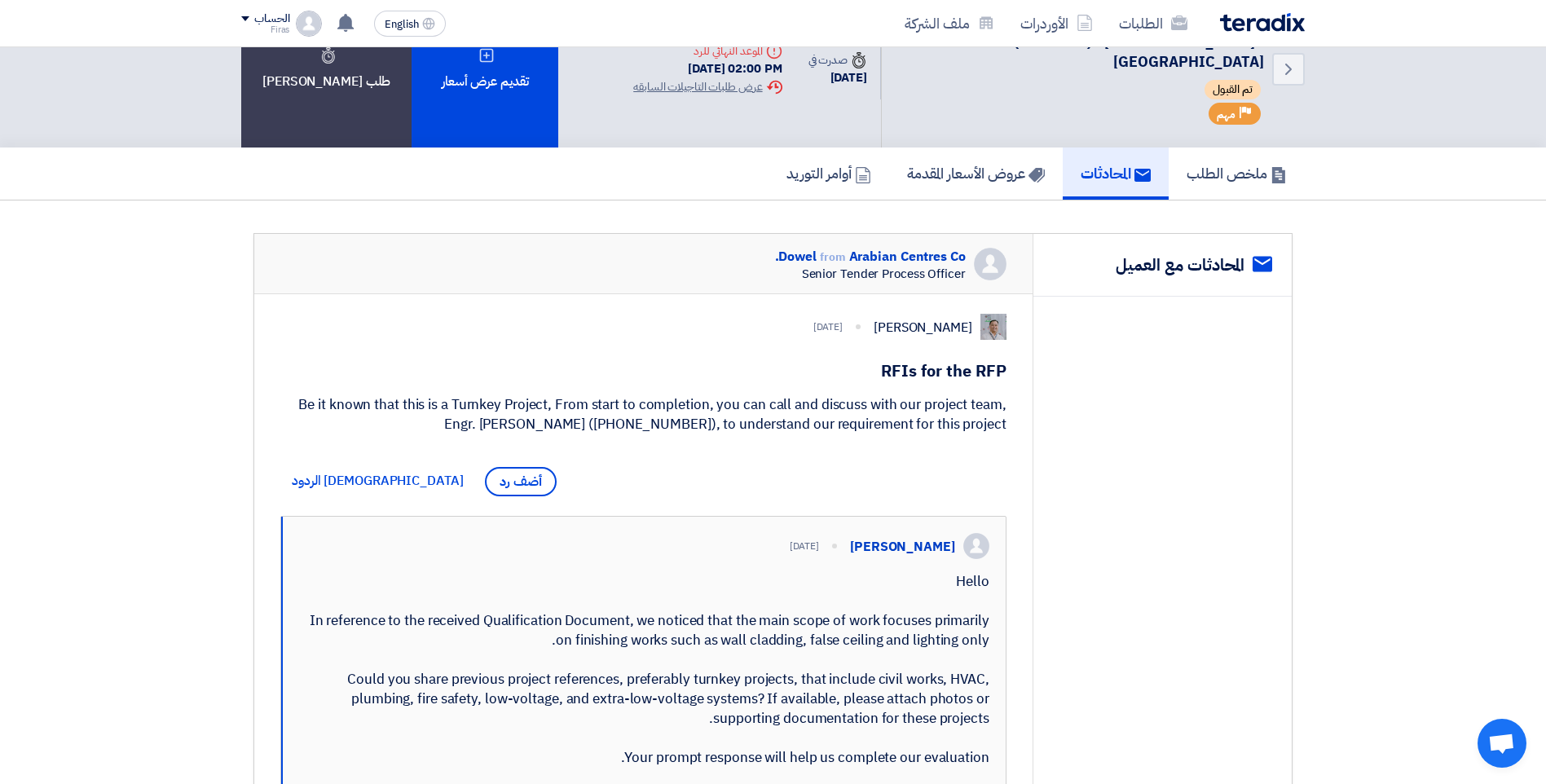
scroll to position [0, 0]
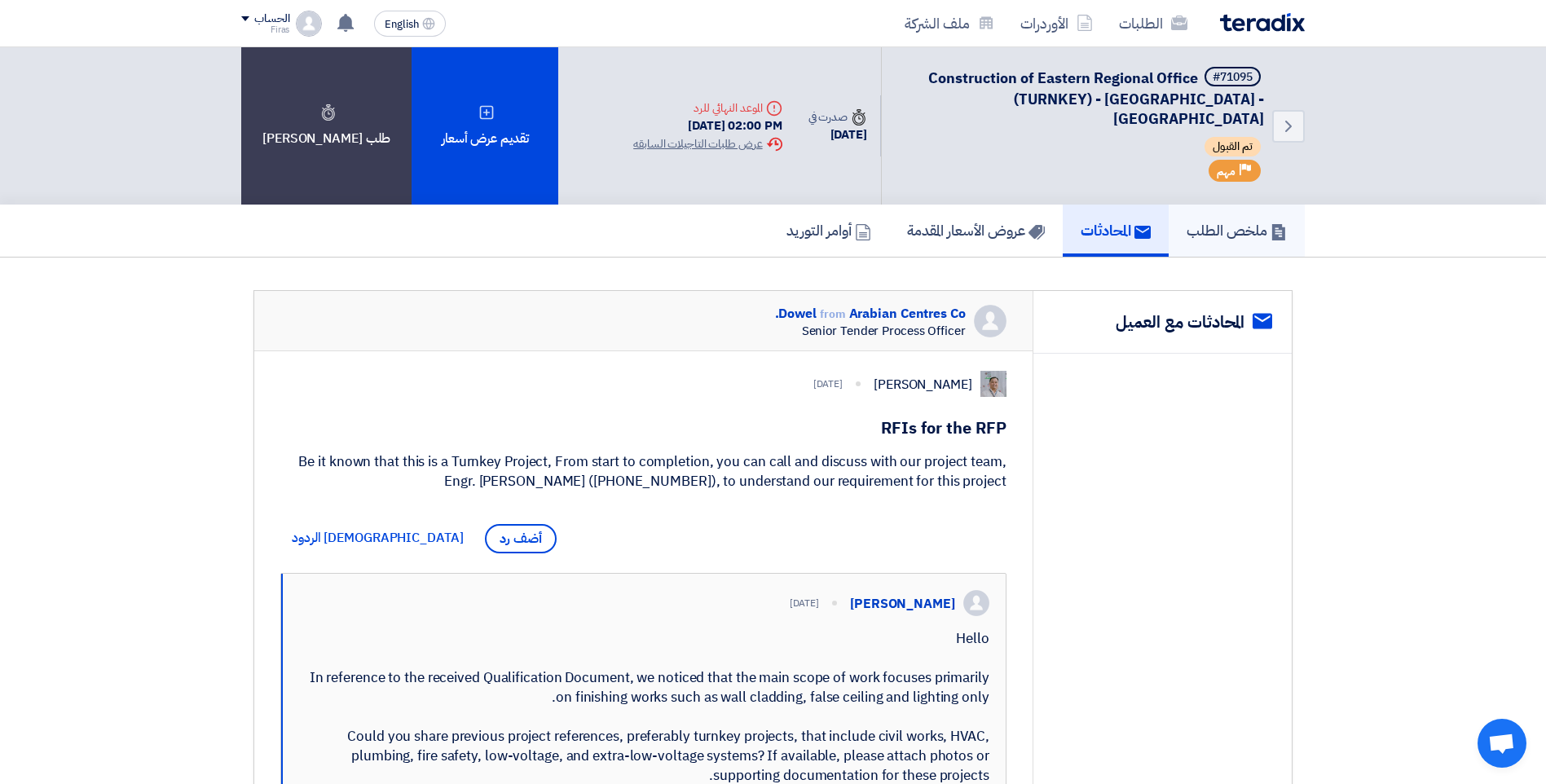
click at [1209, 221] on h5 "ملخص الطلب" at bounding box center [1237, 230] width 101 height 18
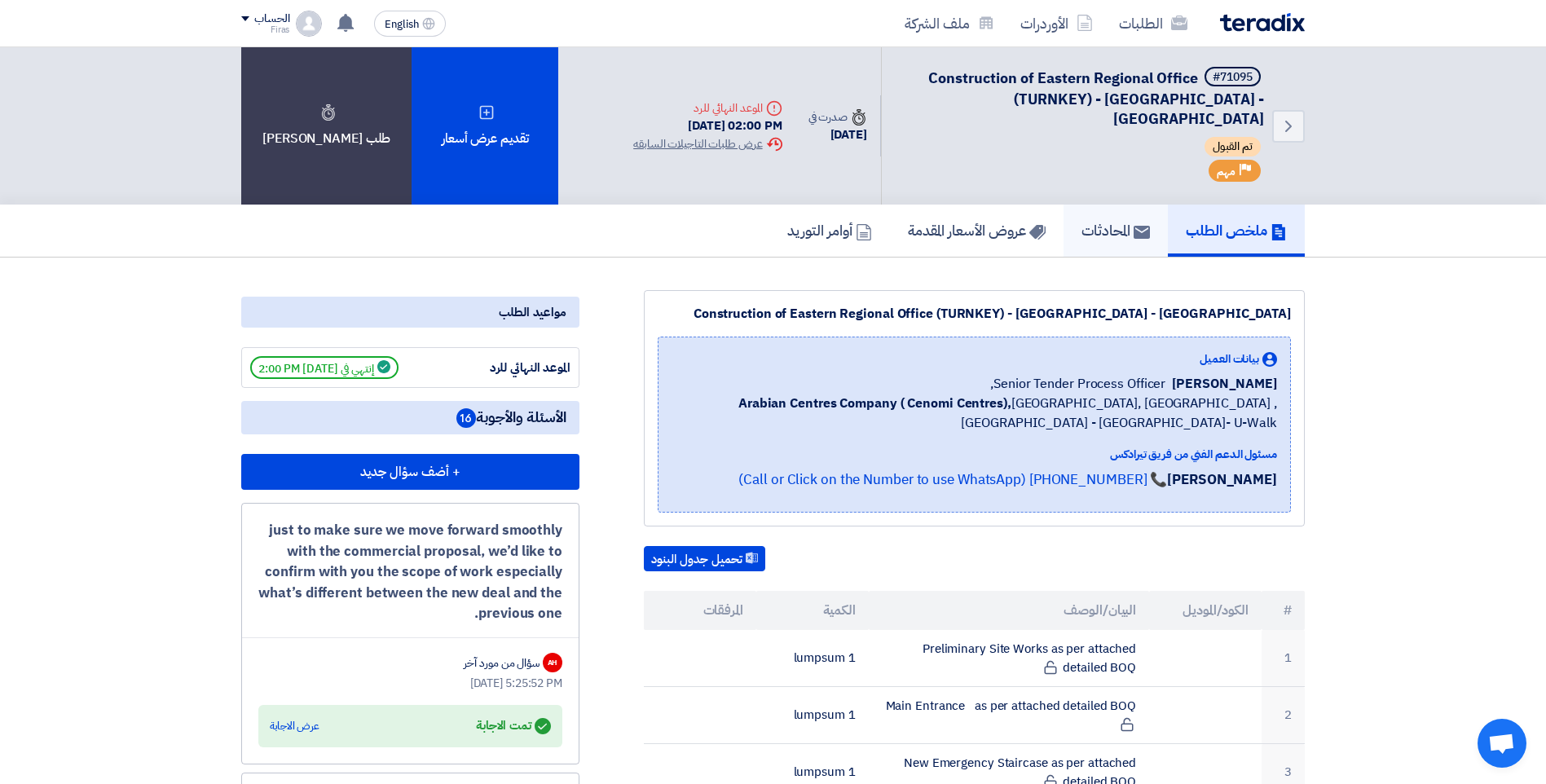
click at [1121, 221] on h5 "المحادثات" at bounding box center [1116, 230] width 68 height 18
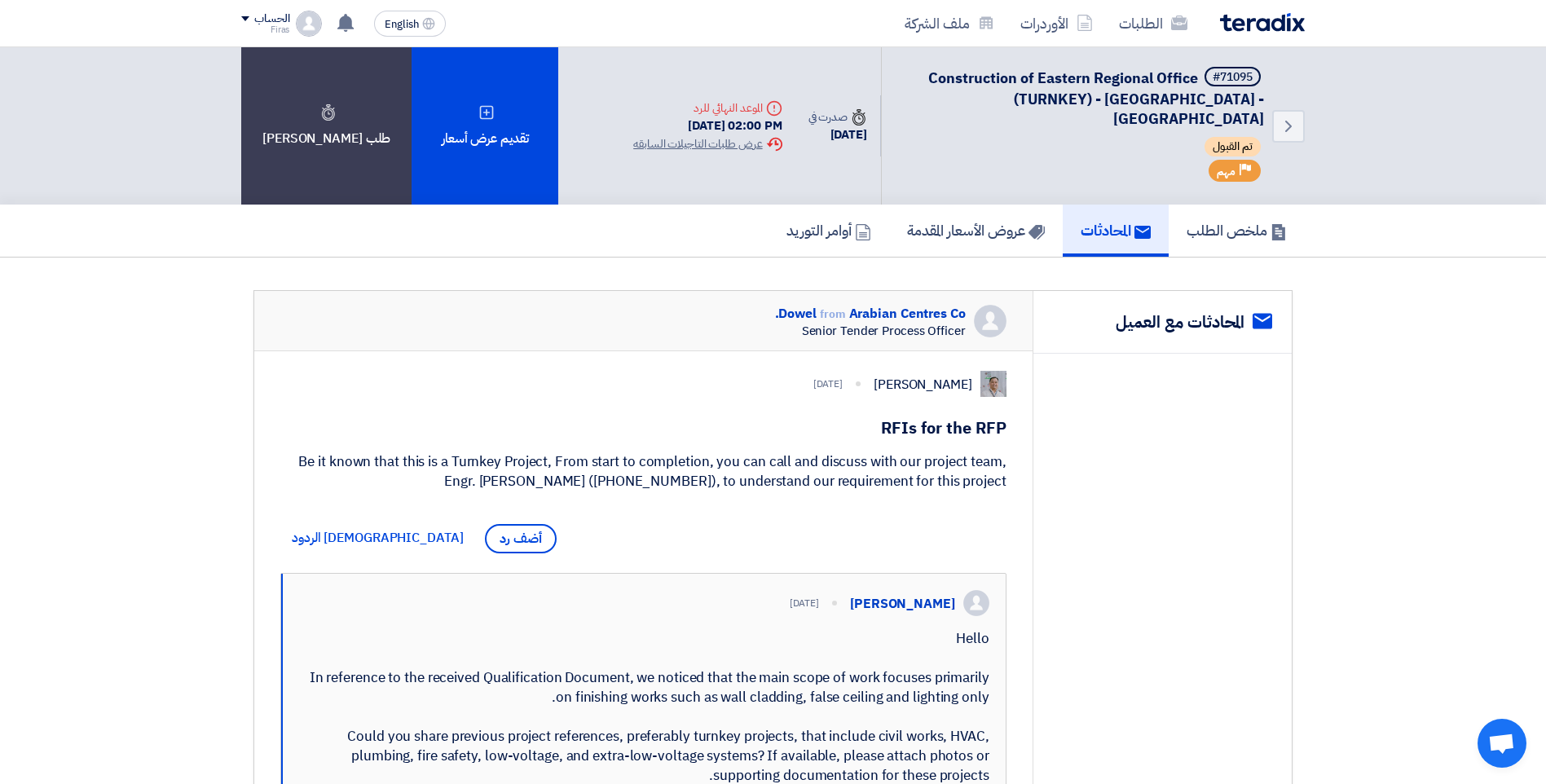
drag, startPoint x: 540, startPoint y: 467, endPoint x: 489, endPoint y: 403, distance: 81.8
click at [488, 416] on h1 "RFIs for the RFP" at bounding box center [644, 428] width 726 height 23
drag, startPoint x: 836, startPoint y: 481, endPoint x: 913, endPoint y: 476, distance: 77.2
drag, startPoint x: 913, startPoint y: 476, endPoint x: 913, endPoint y: 502, distance: 26.0
click at [913, 502] on div "[PERSON_NAME] [DATE] RFIs for the RFP Be it known that this is a Turnkey Projec…" at bounding box center [643, 710] width 779 height 719
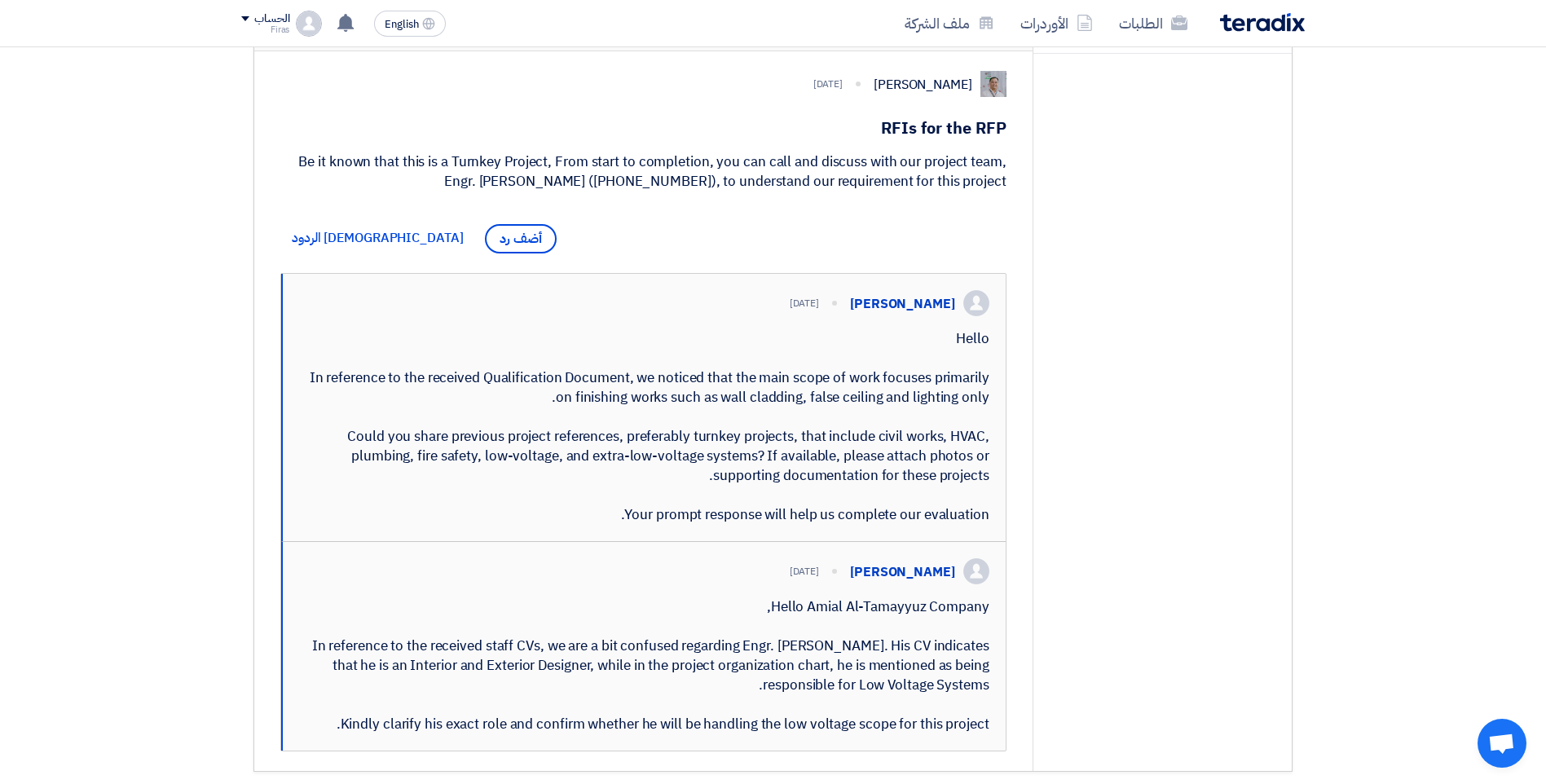
scroll to position [245, 0]
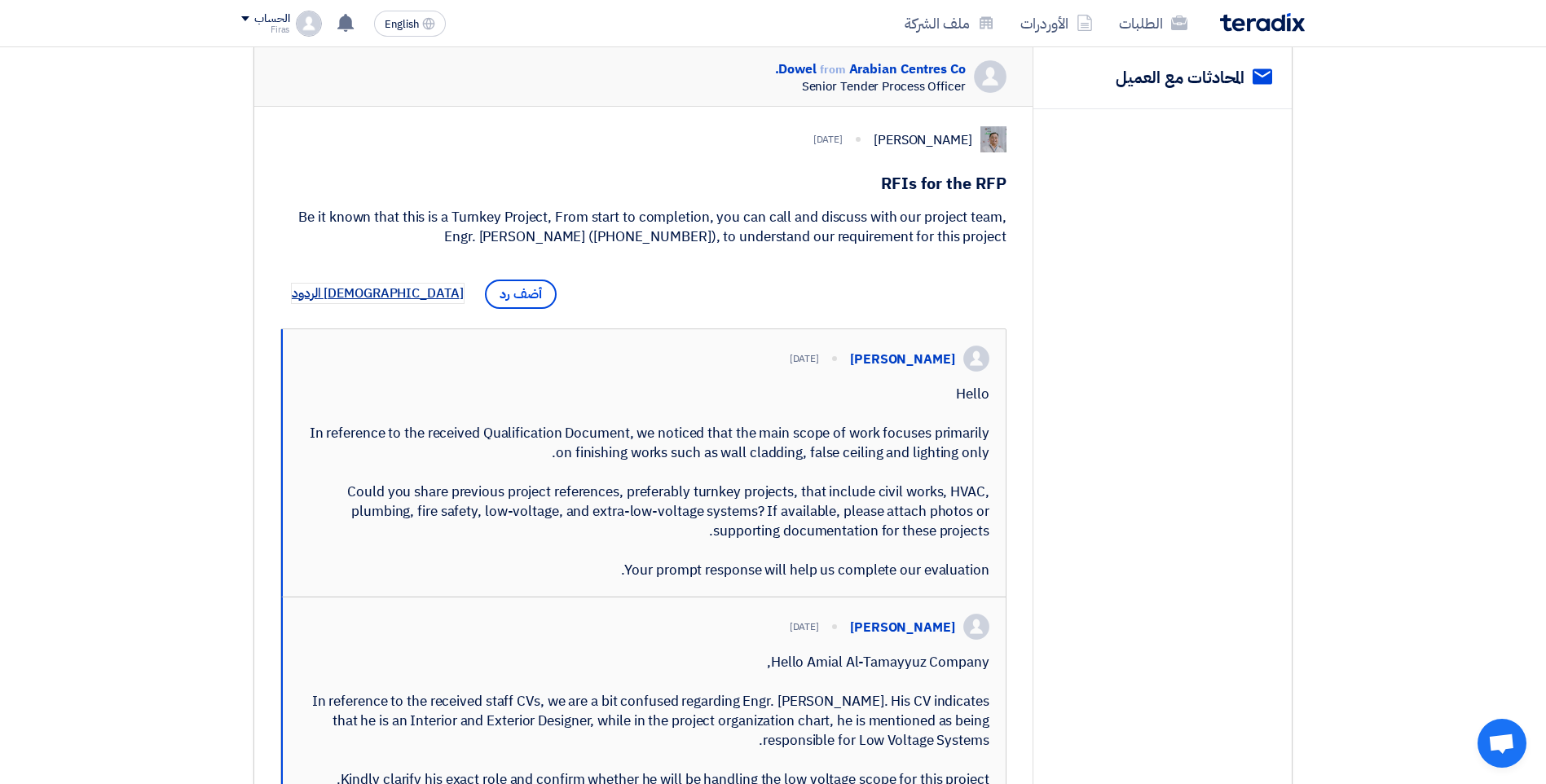
click at [346, 292] on span "[DEMOGRAPHIC_DATA] الردود" at bounding box center [378, 293] width 172 height 19
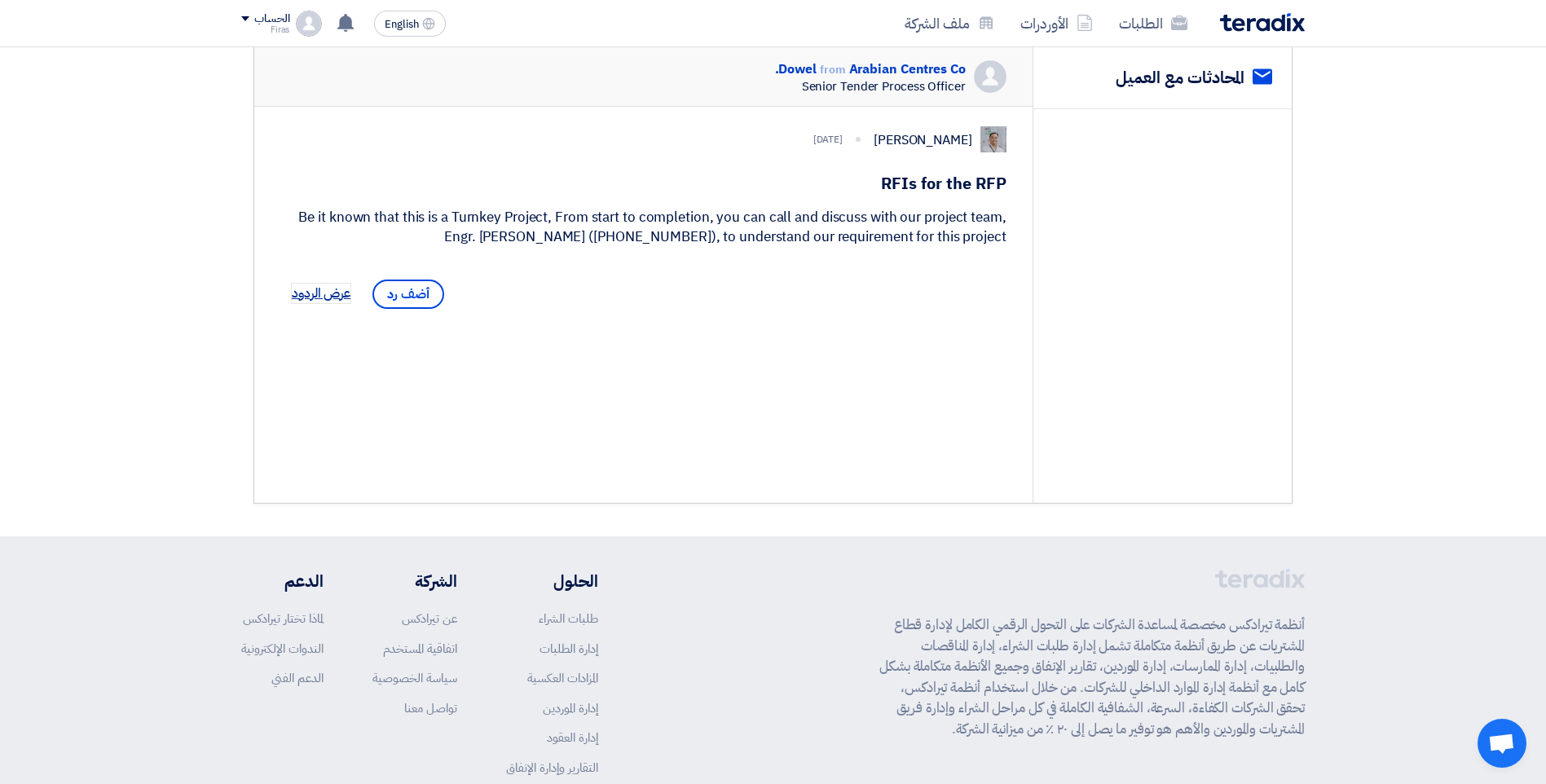
click at [346, 292] on span "عرض الردود" at bounding box center [321, 293] width 59 height 19
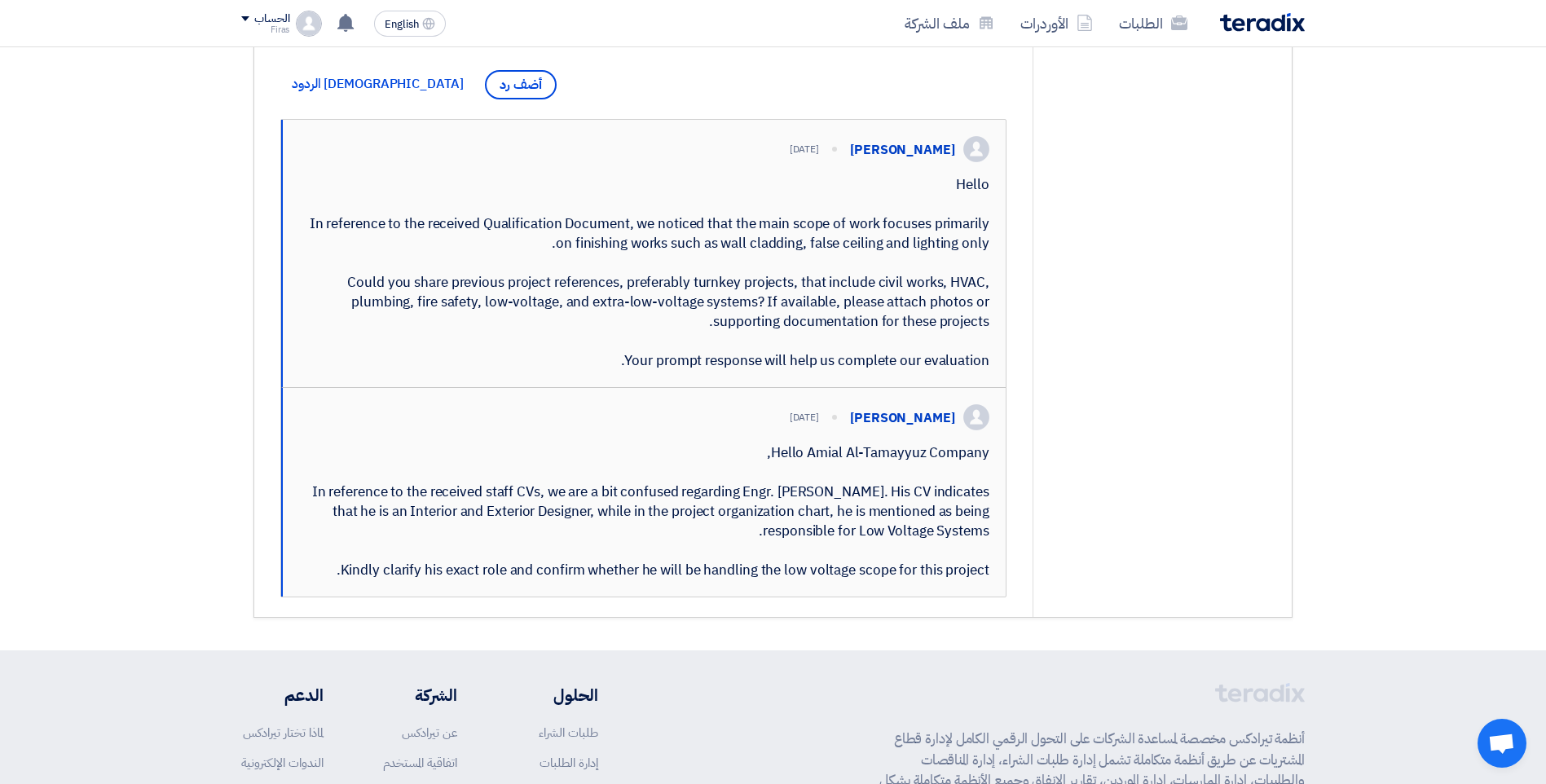
scroll to position [0, 0]
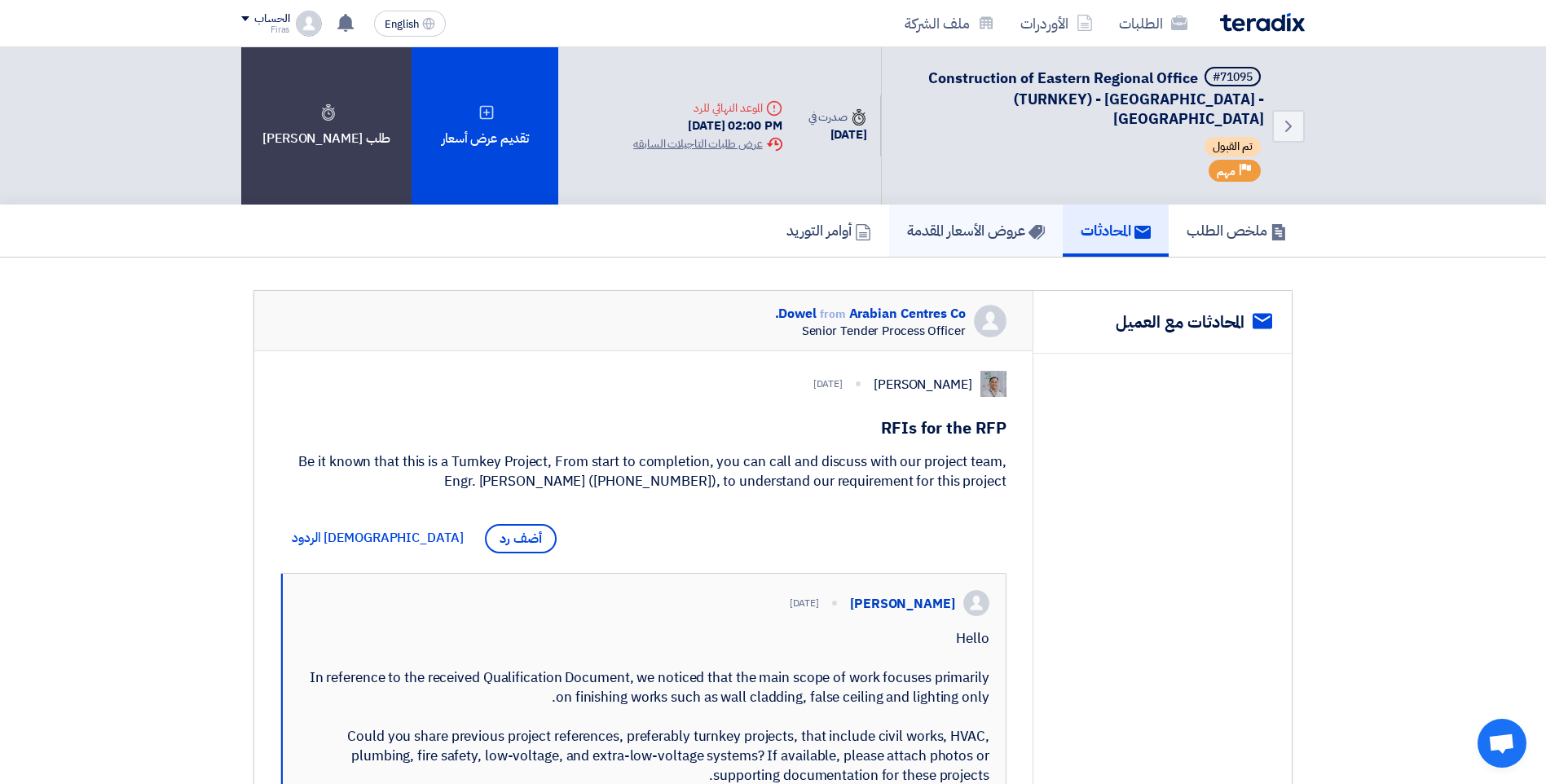
click at [972, 221] on h5 "عروض الأسعار المقدمة" at bounding box center [975, 230] width 138 height 18
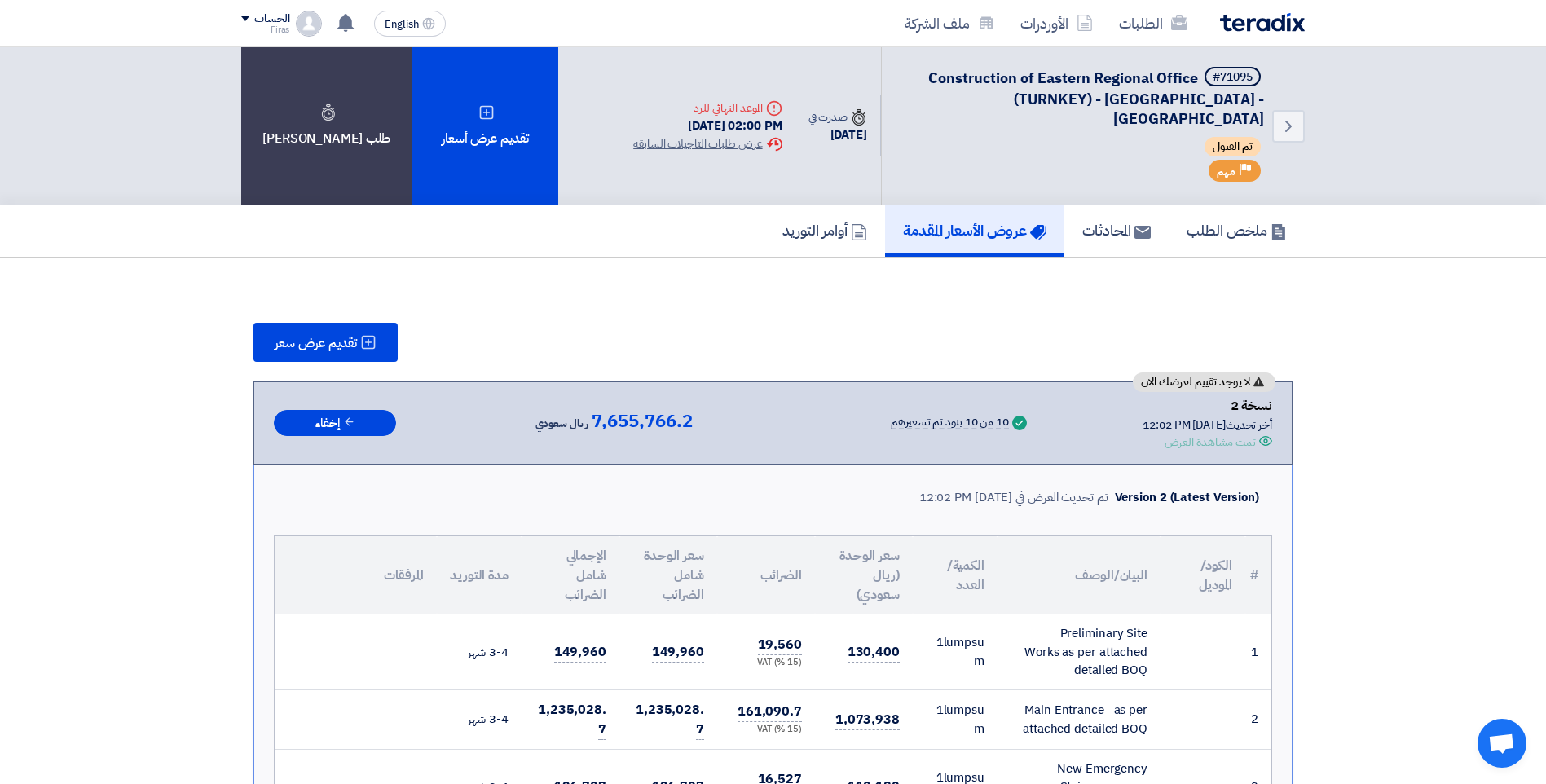
drag, startPoint x: 1557, startPoint y: 177, endPoint x: 1441, endPoint y: 569, distance: 408.8
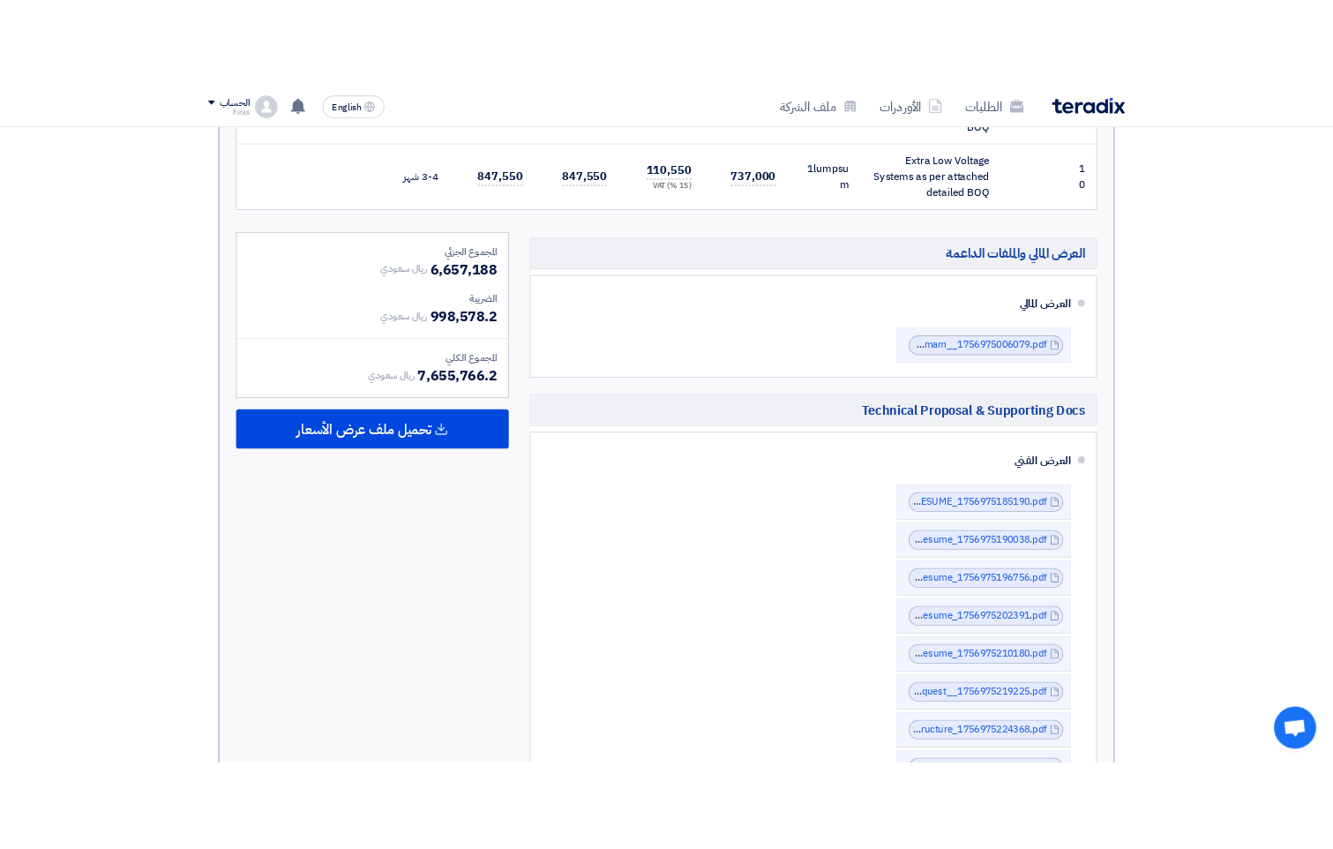
scroll to position [1269, 0]
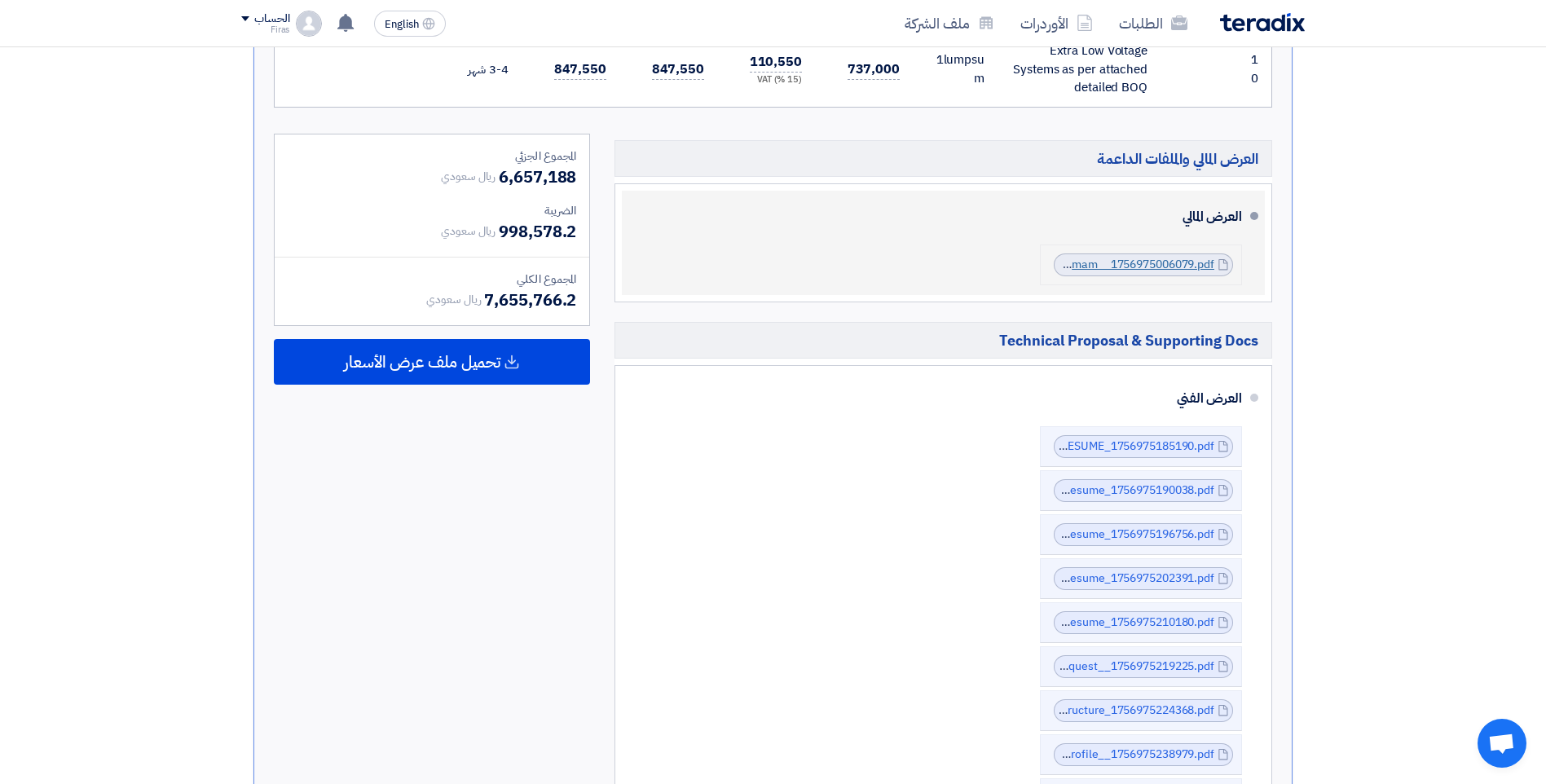
click at [1168, 256] on link "Offer_Price_Of_Construction_Of_Eastern_Regional_Office__Nakheel_Mall__Dammam__1…" at bounding box center [935, 264] width 560 height 18
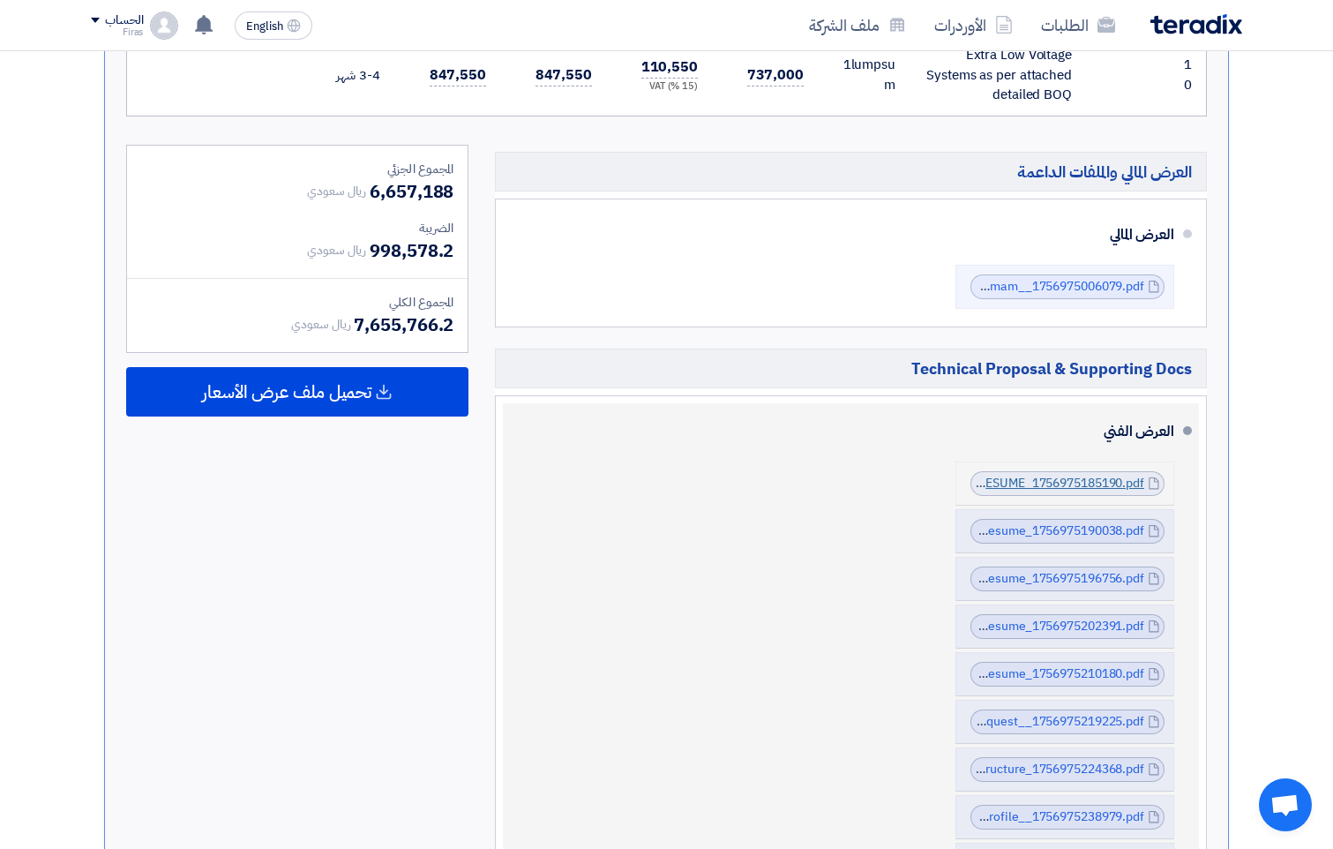
click at [1128, 474] on link "HADY_HUSSEIN_RESUME_1756975185190.pdf" at bounding box center [1013, 483] width 263 height 19
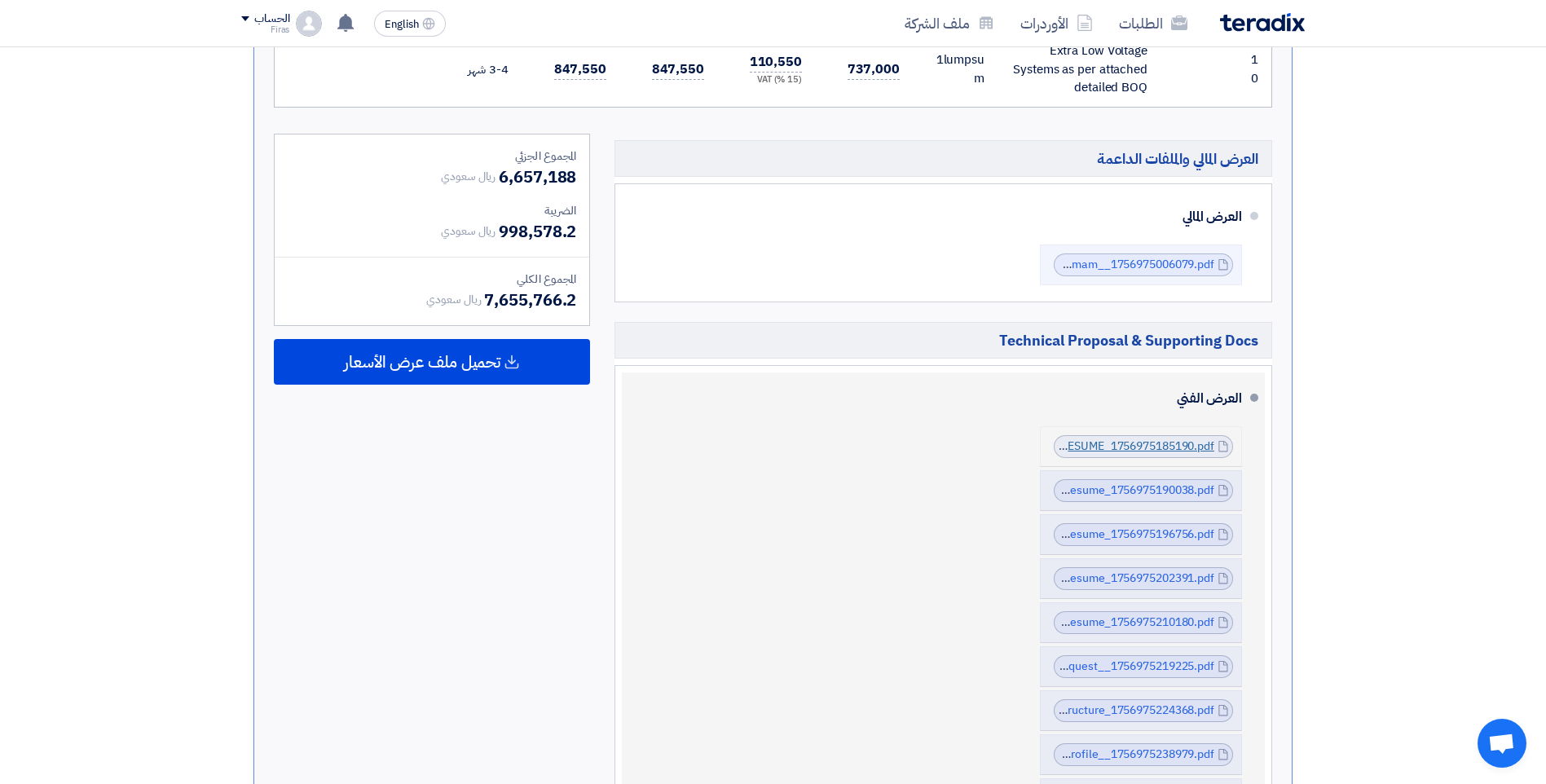
click at [1202, 438] on link "HADY_HUSSEIN_RESUME_1756975185190.pdf" at bounding box center [1093, 446] width 243 height 18
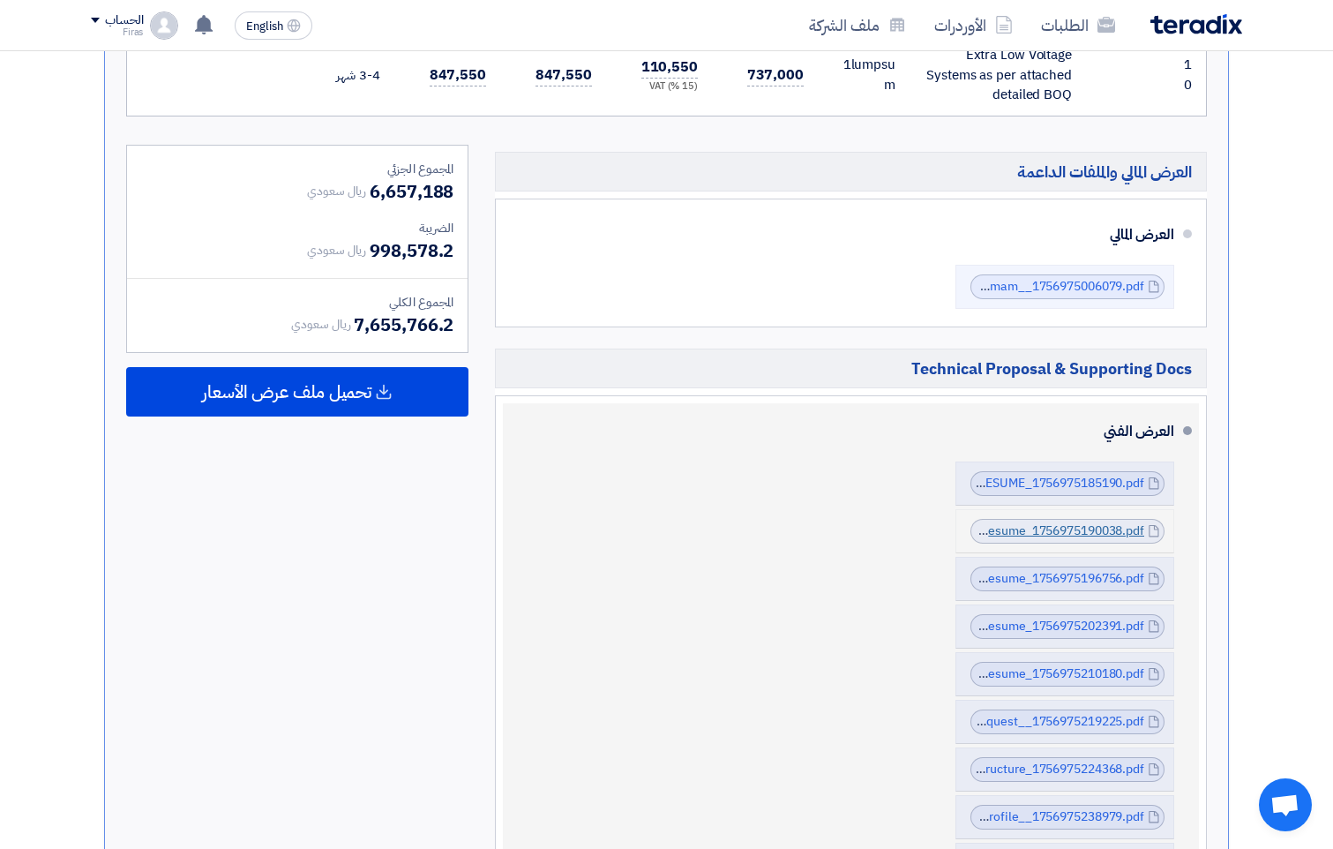
click at [1061, 522] on link "Hussein_mahdy_Resume_1756975190038.pdf" at bounding box center [1014, 531] width 259 height 19
click at [1067, 569] on link "Ismail_Kamal_Najee_Resume_1756975196756.pdf" at bounding box center [1000, 578] width 289 height 19
click at [1094, 617] on link "Mohamed_Saad_Resume_1756975202391.pdf" at bounding box center [1014, 626] width 259 height 19
click at [1079, 712] on link "Material_Approval_Request__1756975219225.pdf" at bounding box center [1003, 721] width 282 height 19
click at [1079, 665] on link "ZahidAl_Resume_1756975210180.pdf" at bounding box center [1038, 674] width 214 height 19
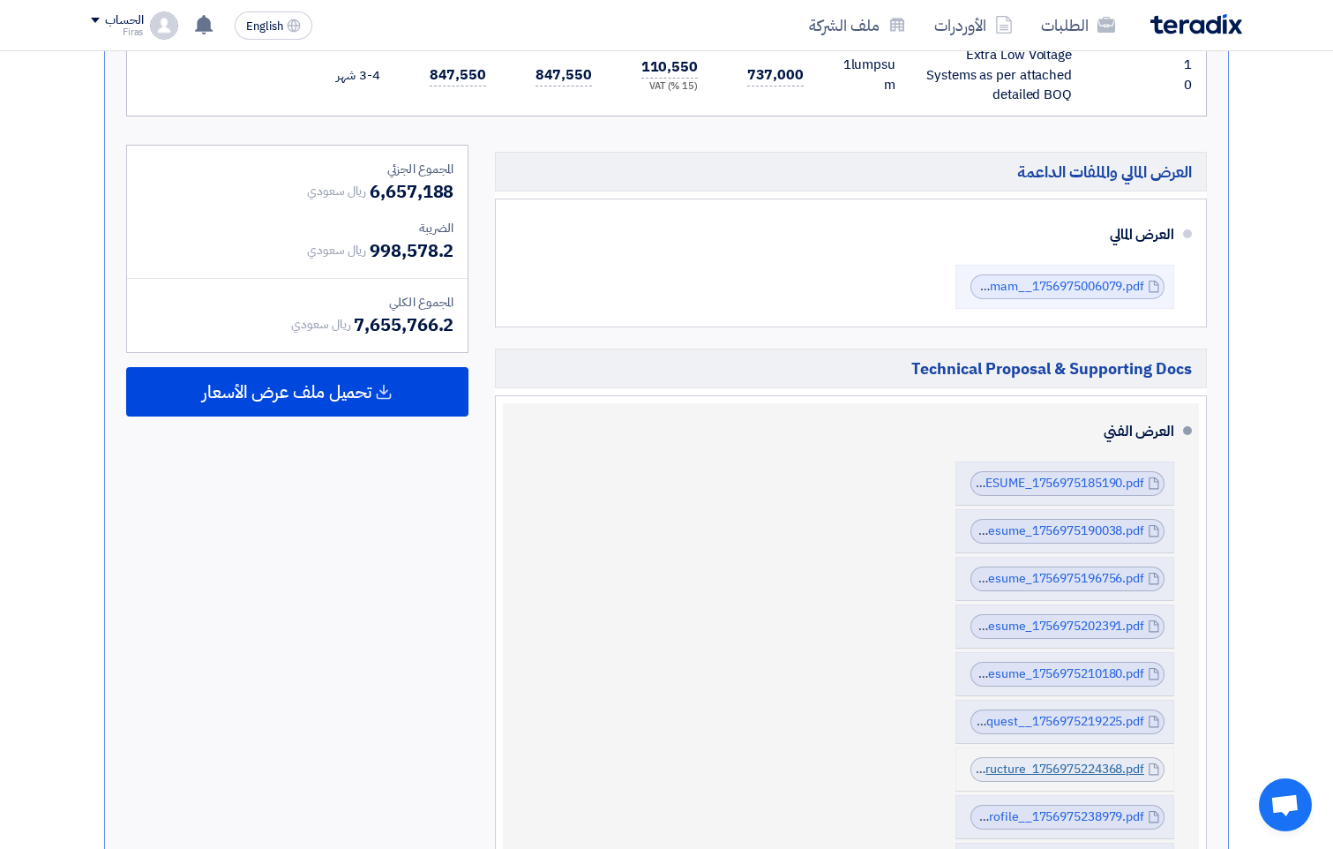
click at [1093, 760] on link "Project_Staffing_Structure_1756975224368.pdf" at bounding box center [1011, 769] width 267 height 19
click at [1089, 807] on link "EMT_Profile__1756975238979.pdf" at bounding box center [1048, 816] width 192 height 19
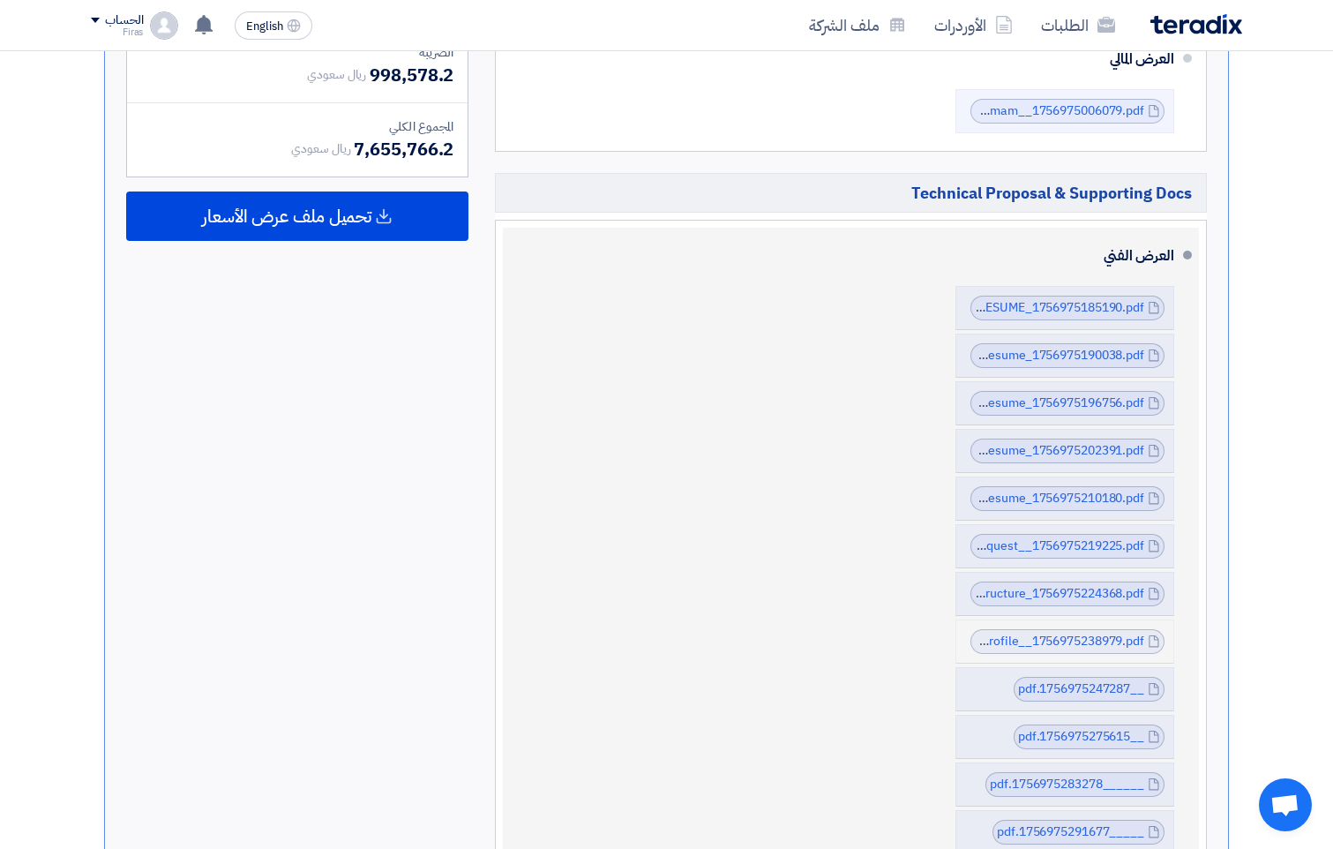
scroll to position [1446, 0]
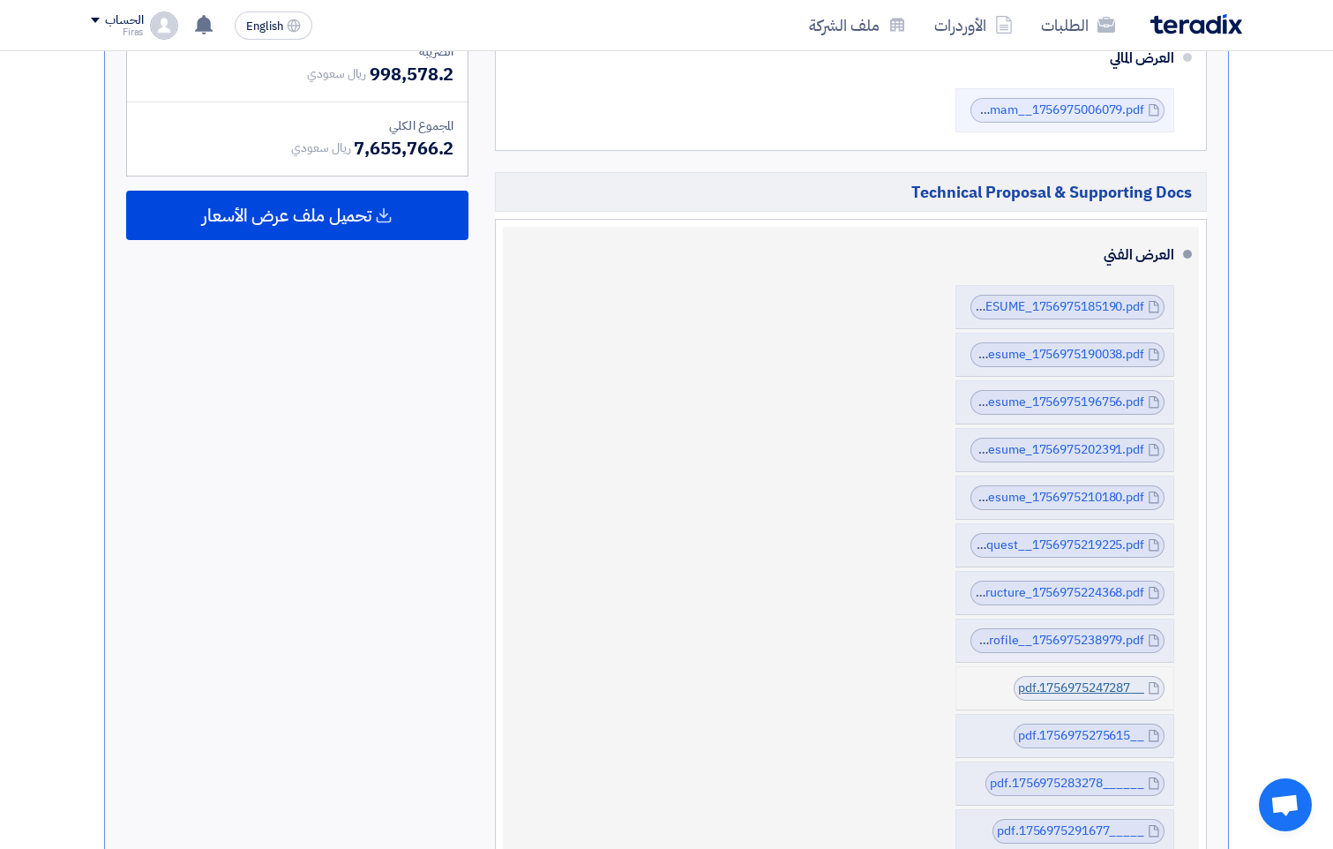
click at [1074, 679] on link "__1756975247287.pdf" at bounding box center [1081, 688] width 126 height 19
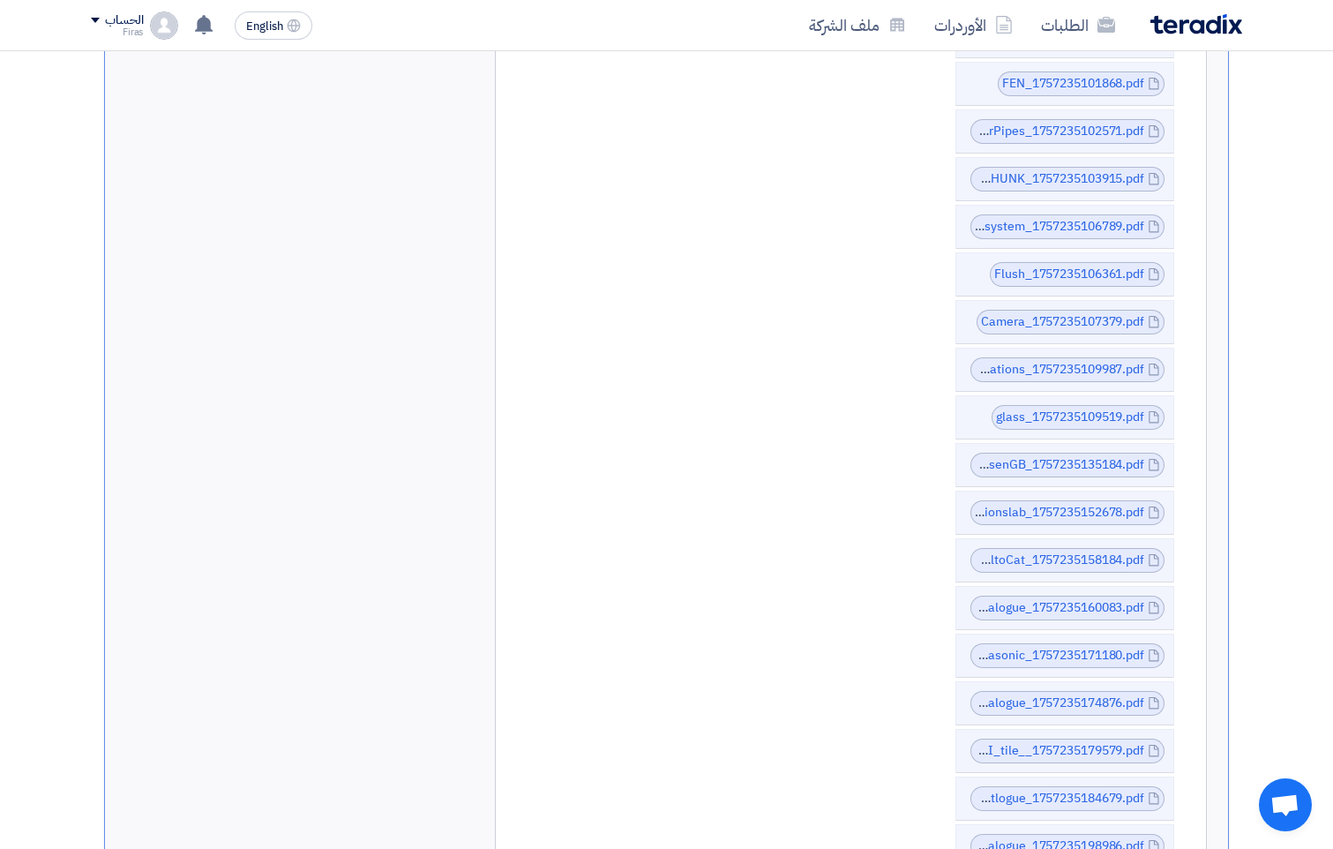
scroll to position [3601, 0]
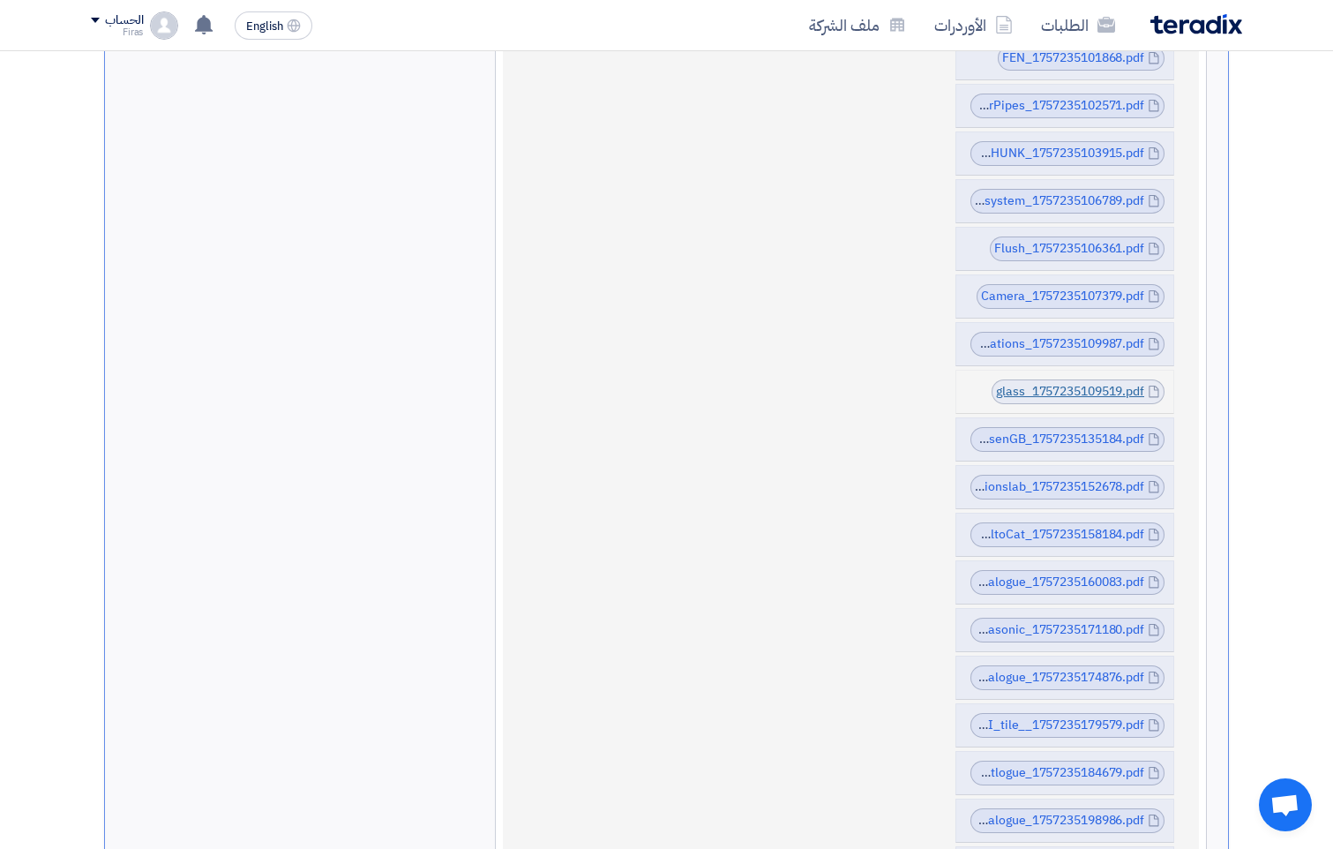
click at [1118, 382] on link "glass_1757235109519.pdf" at bounding box center [1070, 391] width 148 height 19
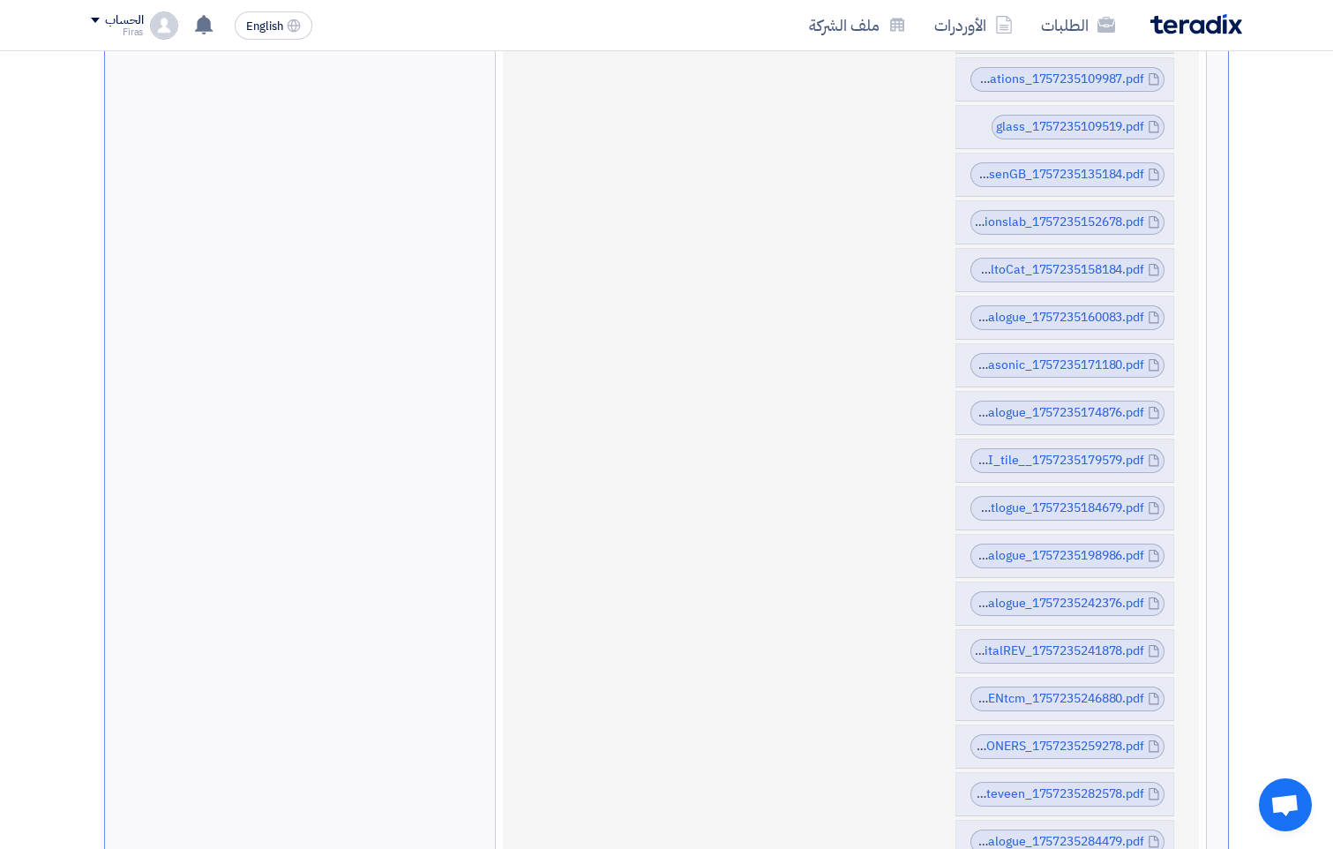
scroll to position [4042, 0]
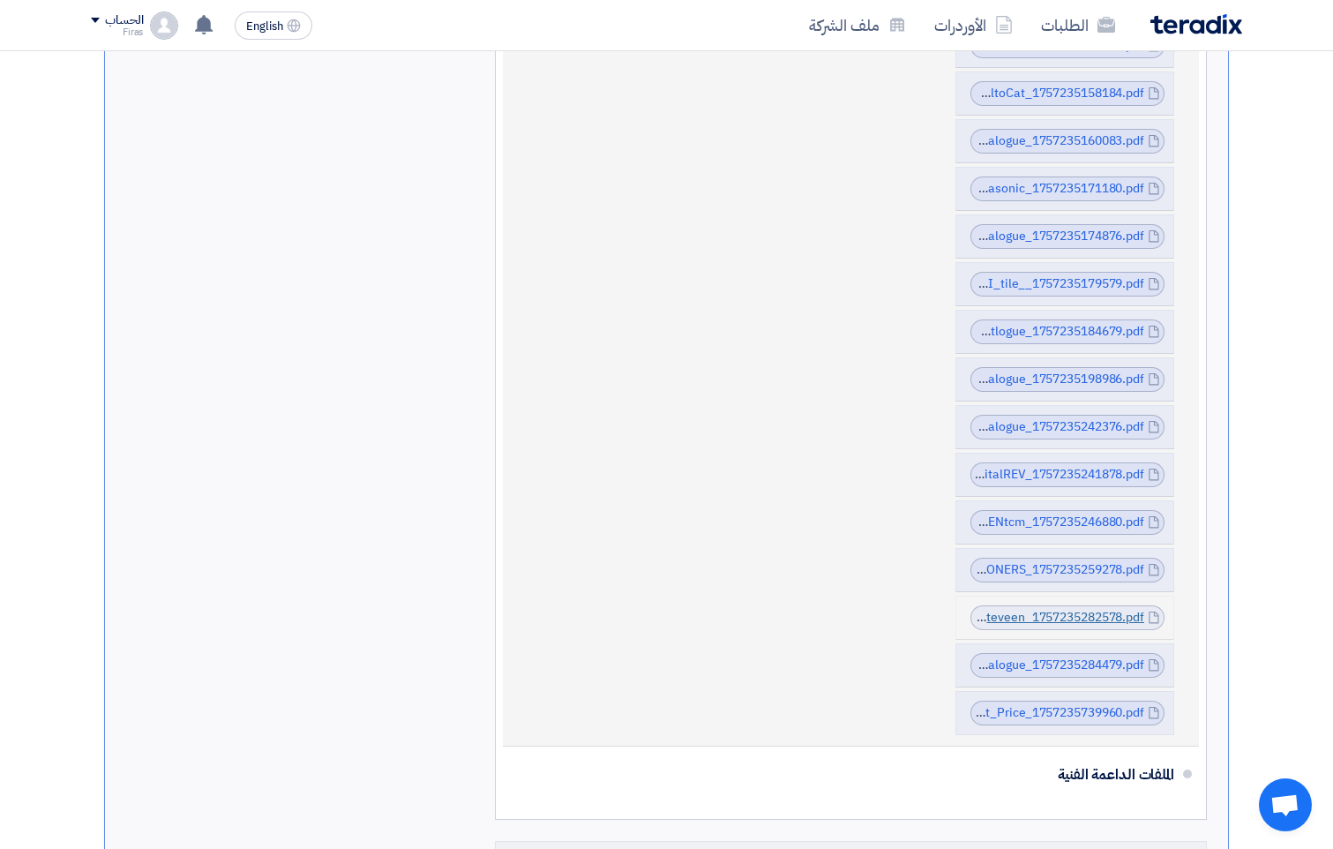
click at [1022, 608] on link "IntraLightingTechnicalWitteveen_1757235282578.pdf" at bounding box center [994, 617] width 301 height 19
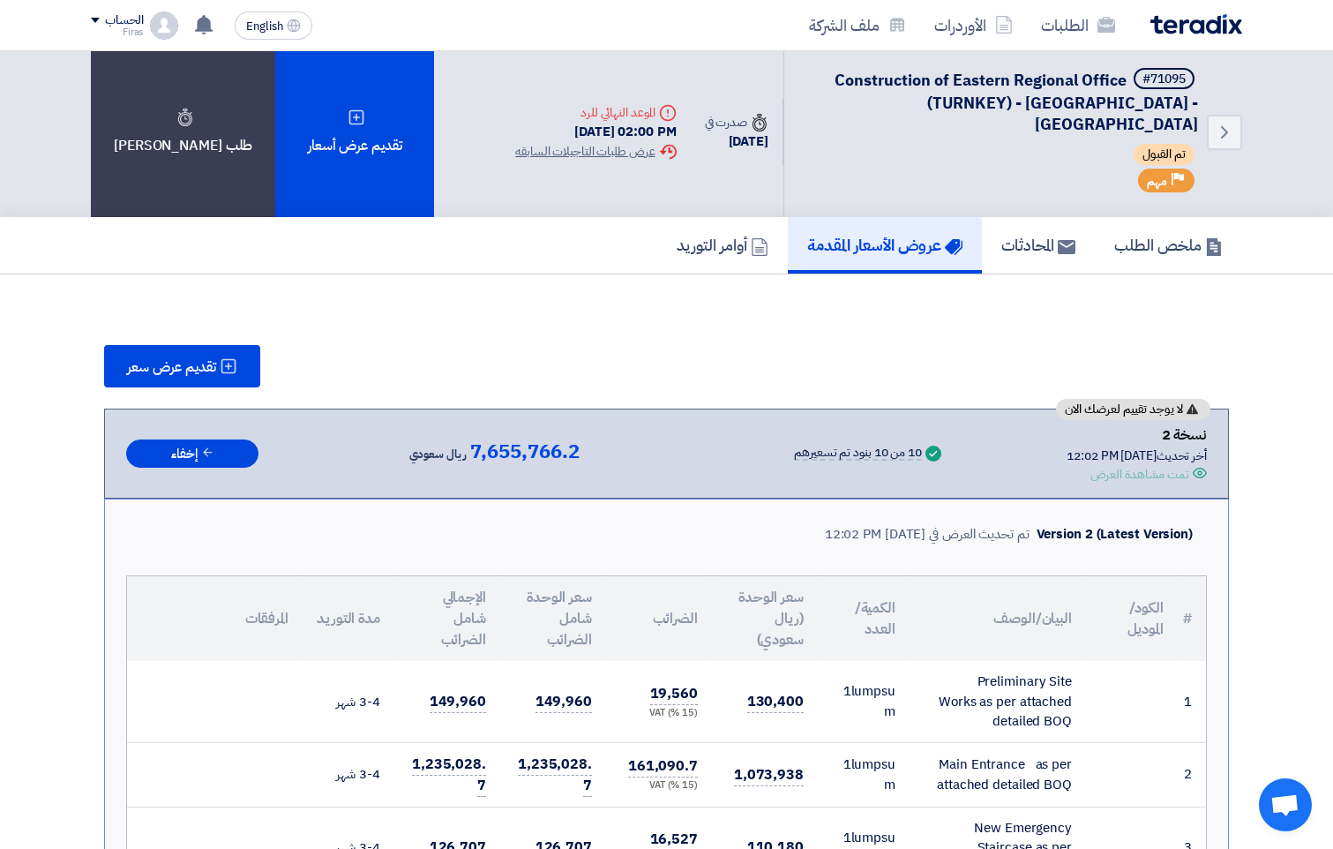
scroll to position [0, 0]
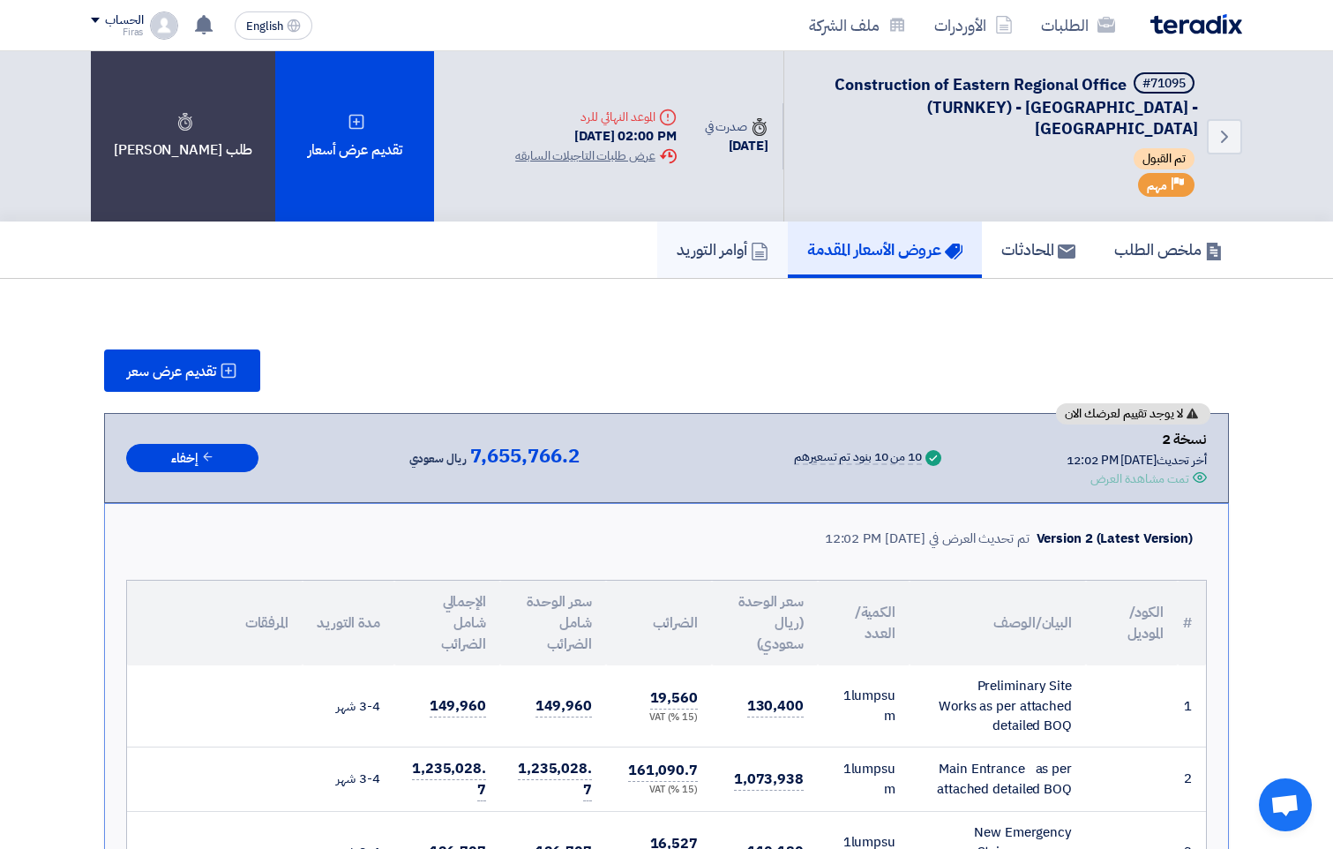
click at [725, 242] on link "أوامر التوريد" at bounding box center [722, 250] width 131 height 56
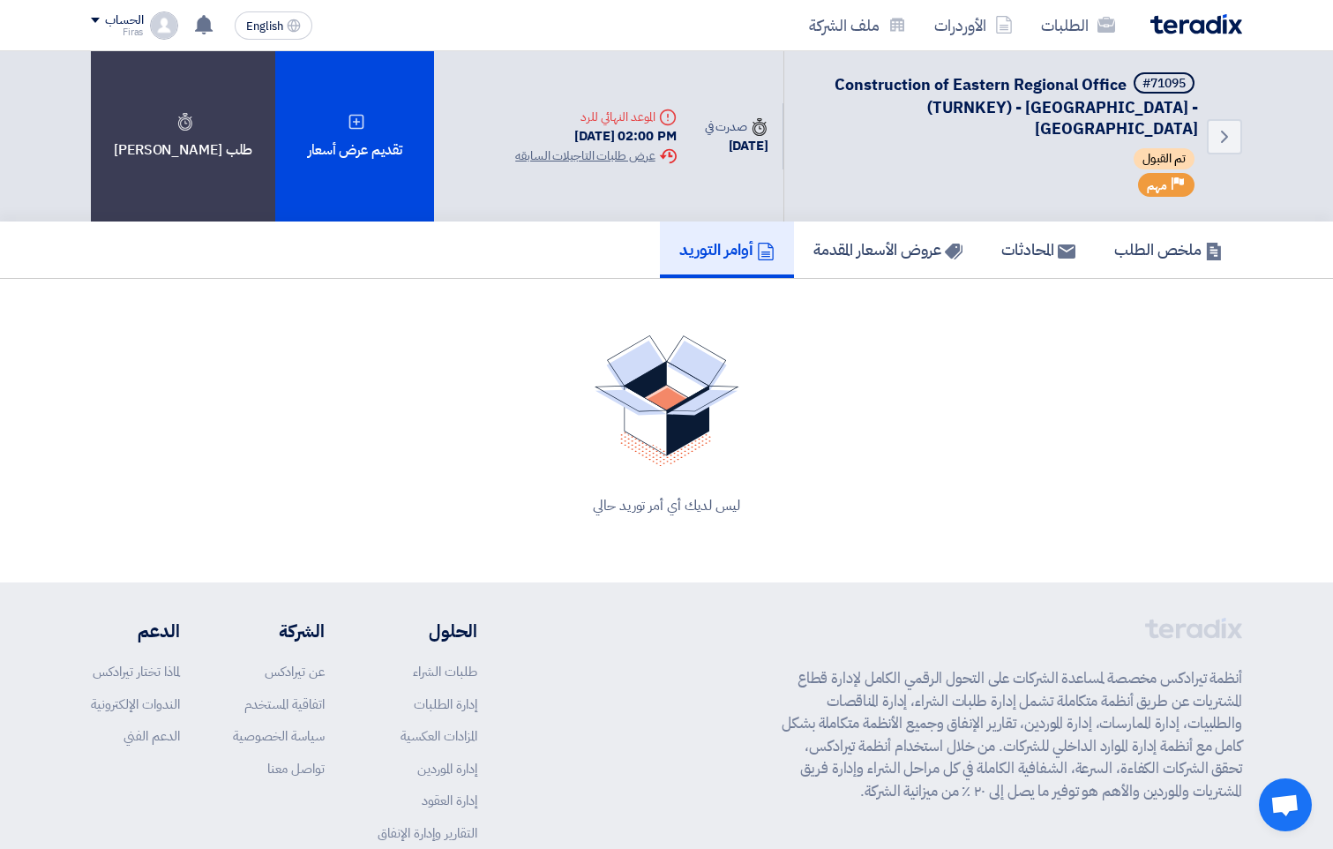
drag, startPoint x: 960, startPoint y: 95, endPoint x: 840, endPoint y: 408, distance: 334.7
click at [840, 408] on div "ليس لديك أي أمر توريد حالي" at bounding box center [667, 425] width 1152 height 223
drag, startPoint x: 842, startPoint y: 398, endPoint x: 793, endPoint y: 424, distance: 55.3
click at [793, 424] on div "ليس لديك أي أمر توريد حالي" at bounding box center [667, 425] width 1152 height 223
click at [875, 239] on h5 "عروض الأسعار المقدمة" at bounding box center [888, 249] width 149 height 20
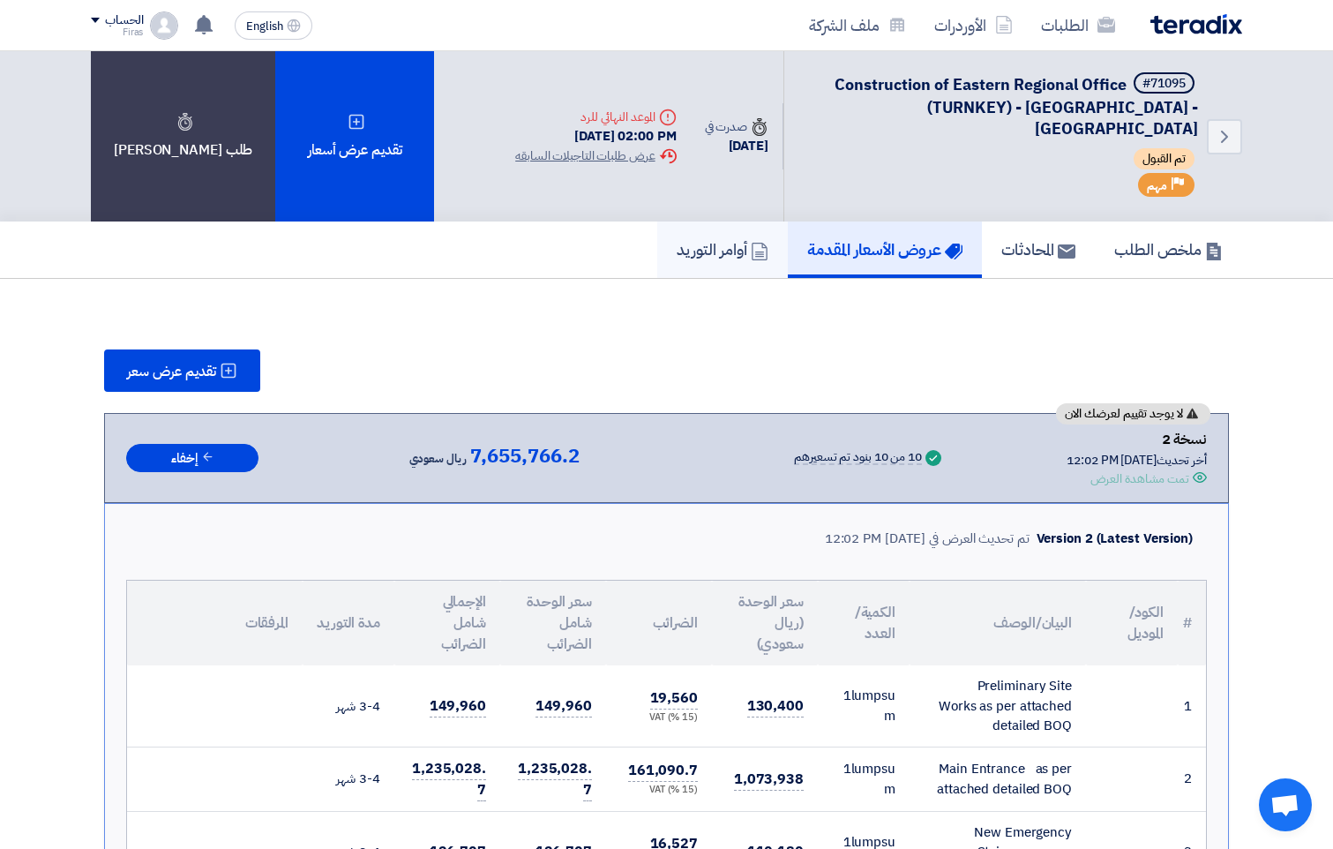
click at [714, 248] on link "أوامر التوريد" at bounding box center [722, 250] width 131 height 56
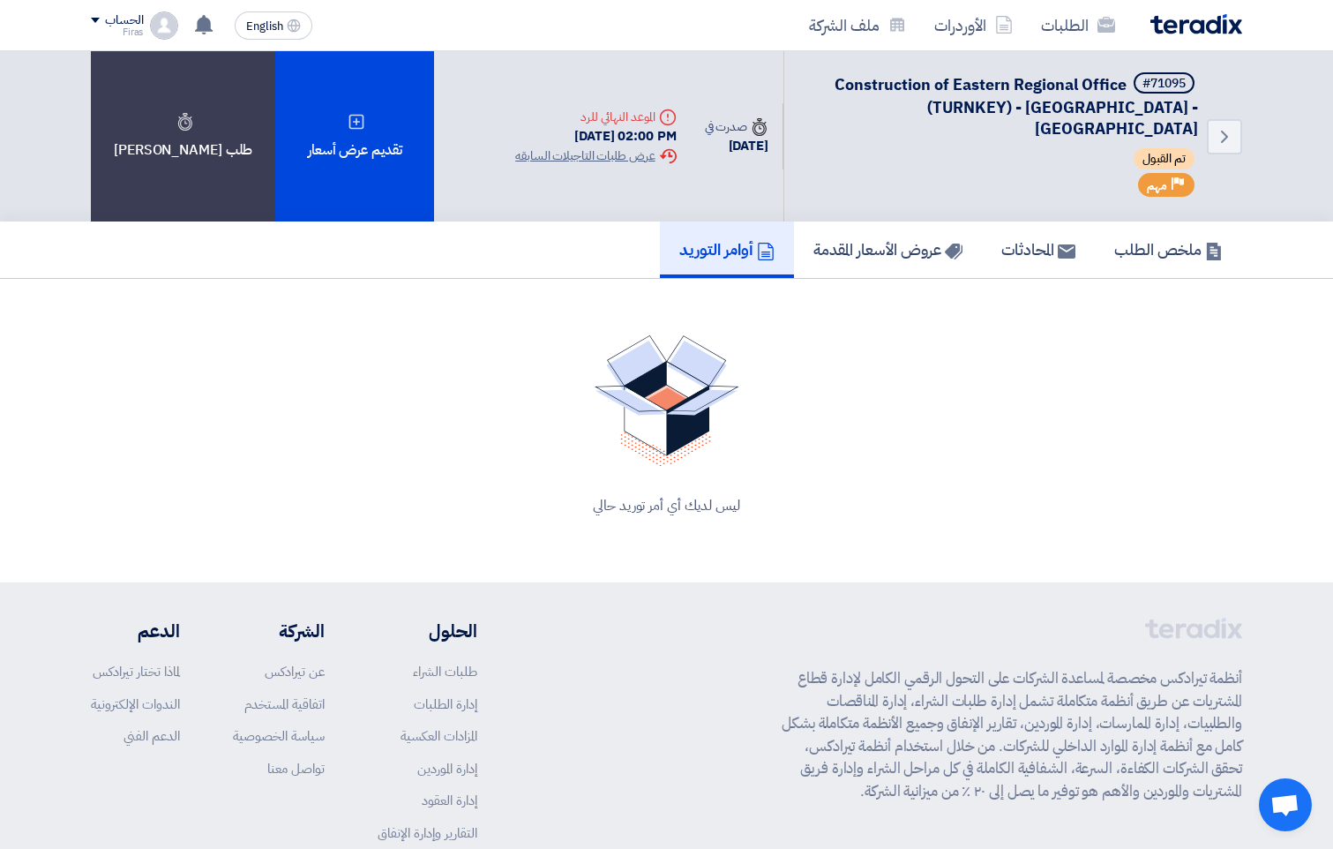
click at [1193, 16] on img at bounding box center [1197, 24] width 92 height 20
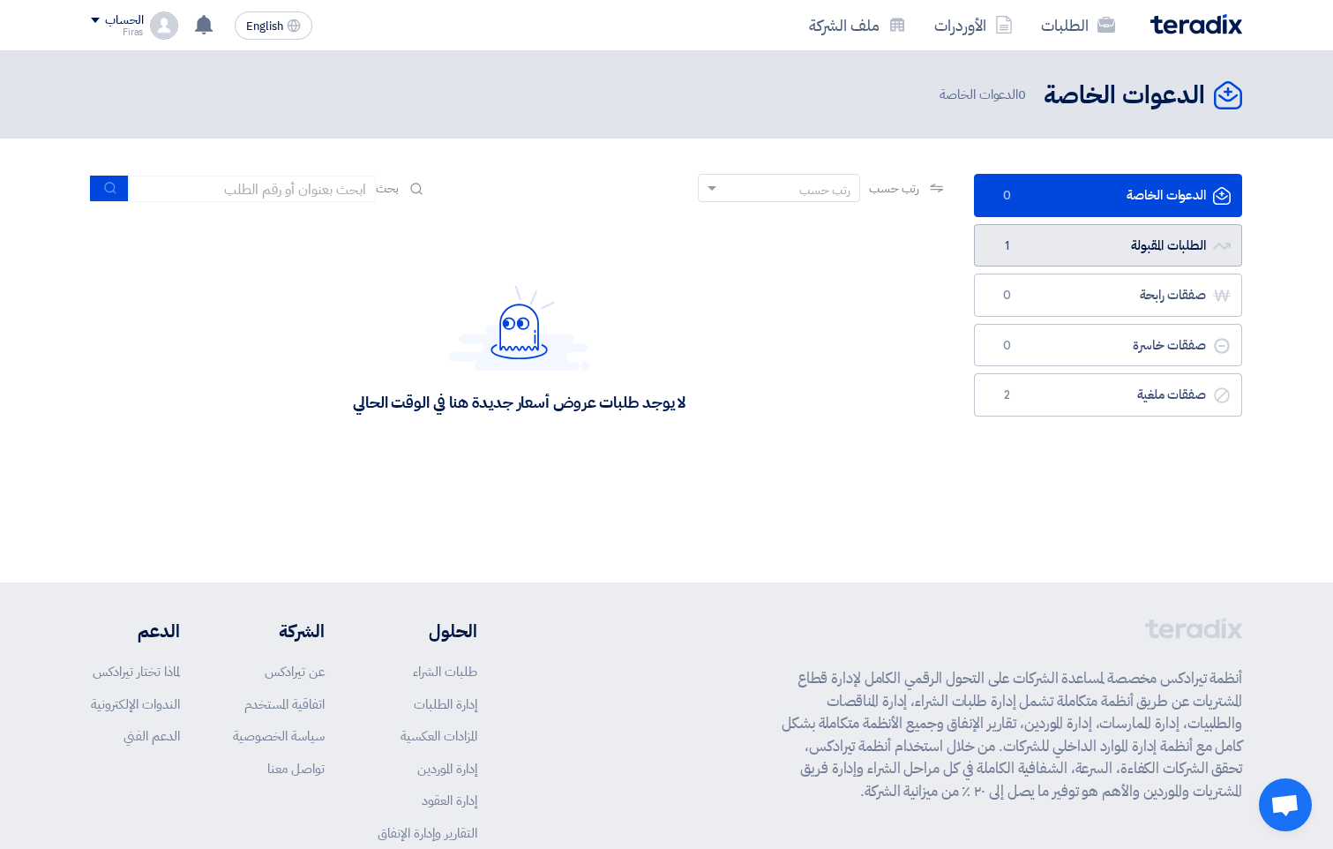
click at [1035, 241] on link "الطلبات المقبولة الطلبات المقبولة 1" at bounding box center [1108, 245] width 268 height 43
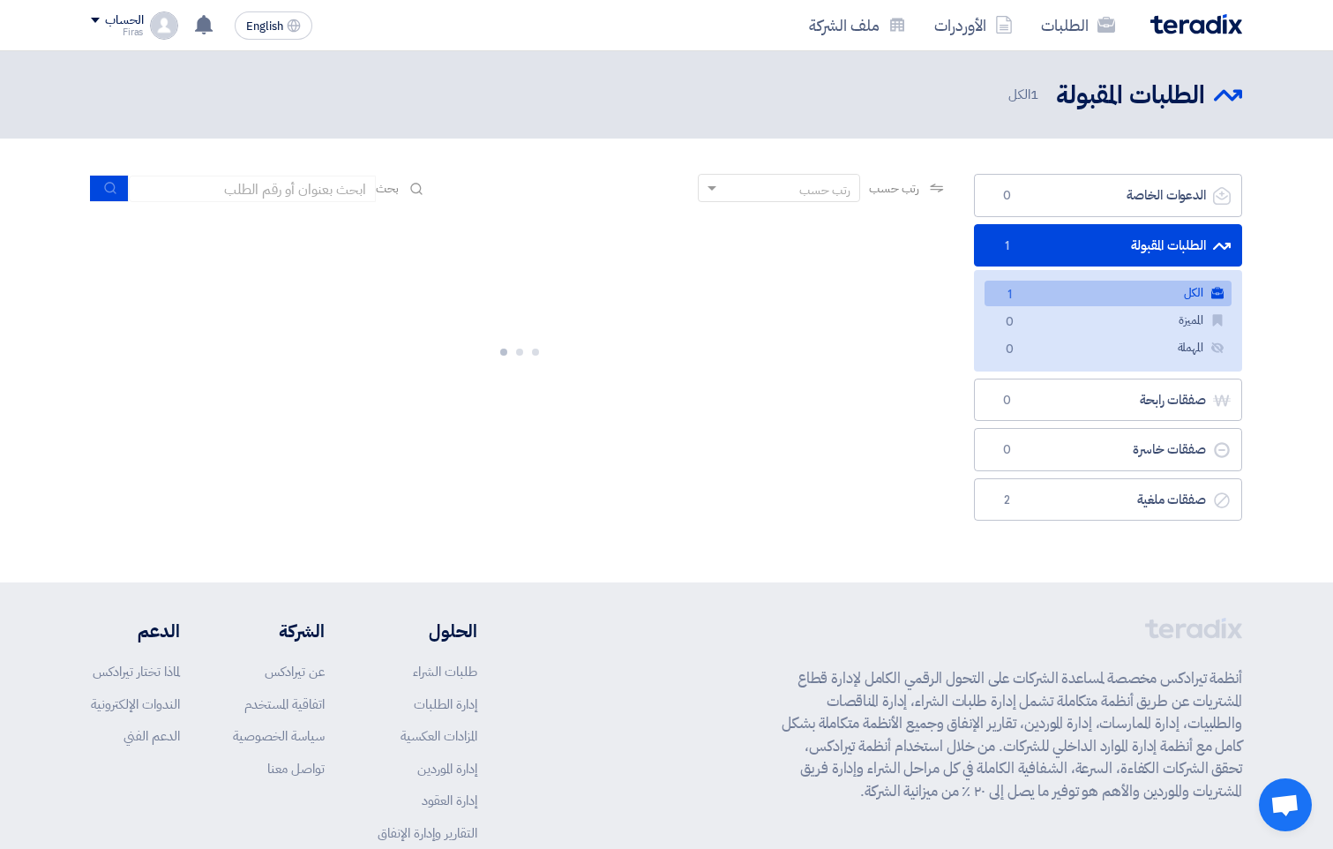
click at [1148, 299] on link "الكل الكل 1" at bounding box center [1108, 294] width 247 height 26
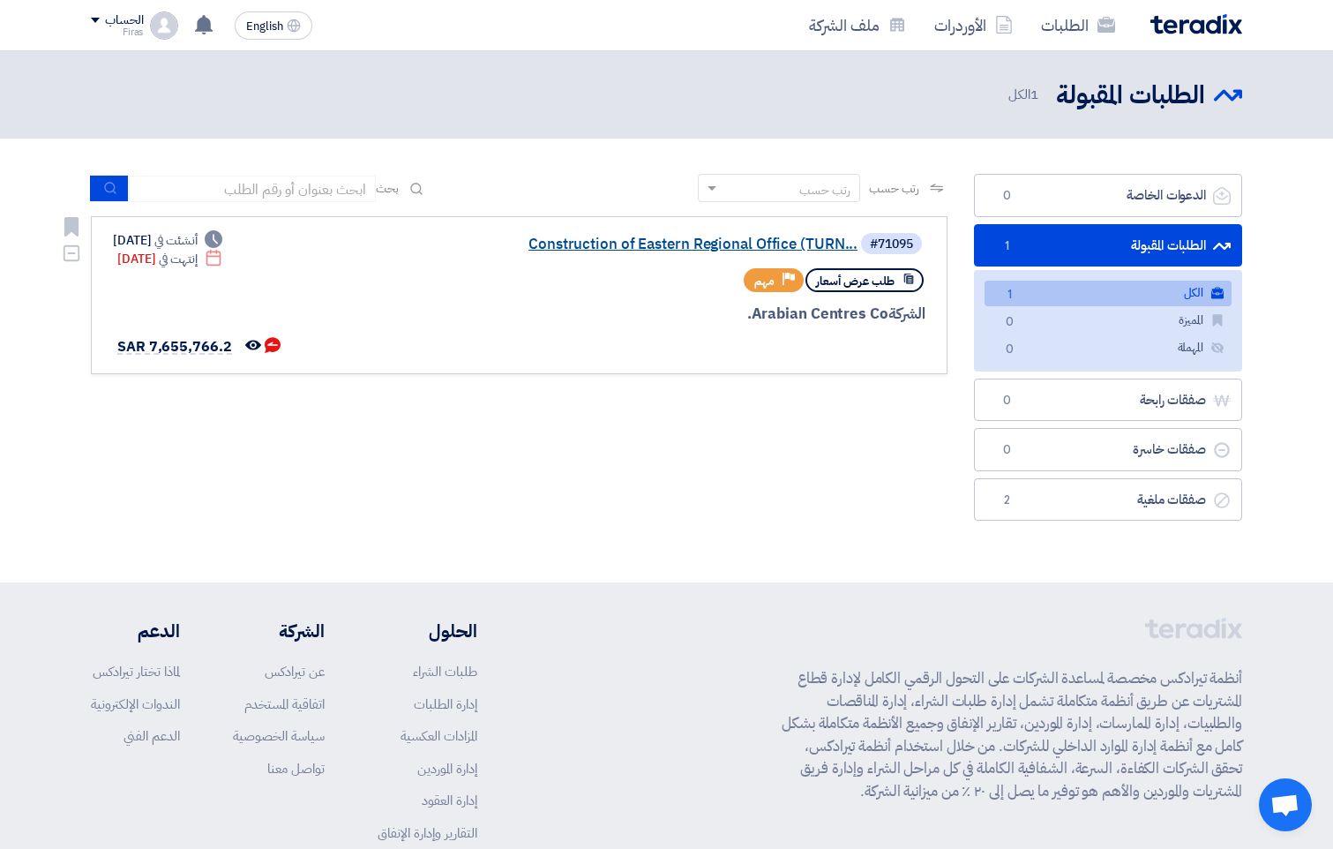
click at [812, 248] on link "Construction of Eastern Regional Office (TURN..." at bounding box center [681, 245] width 353 height 16
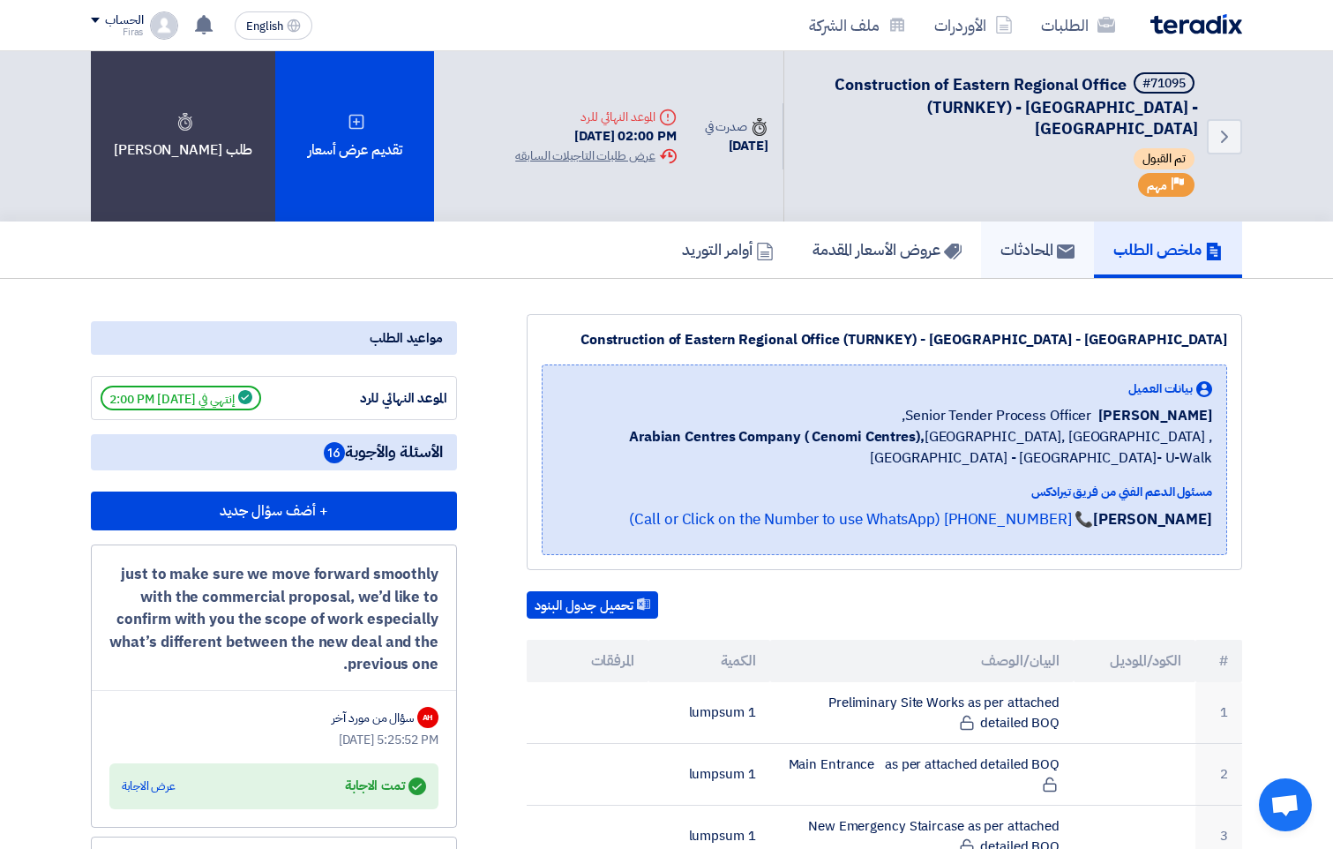
click at [1039, 239] on h5 "المحادثات" at bounding box center [1038, 249] width 74 height 20
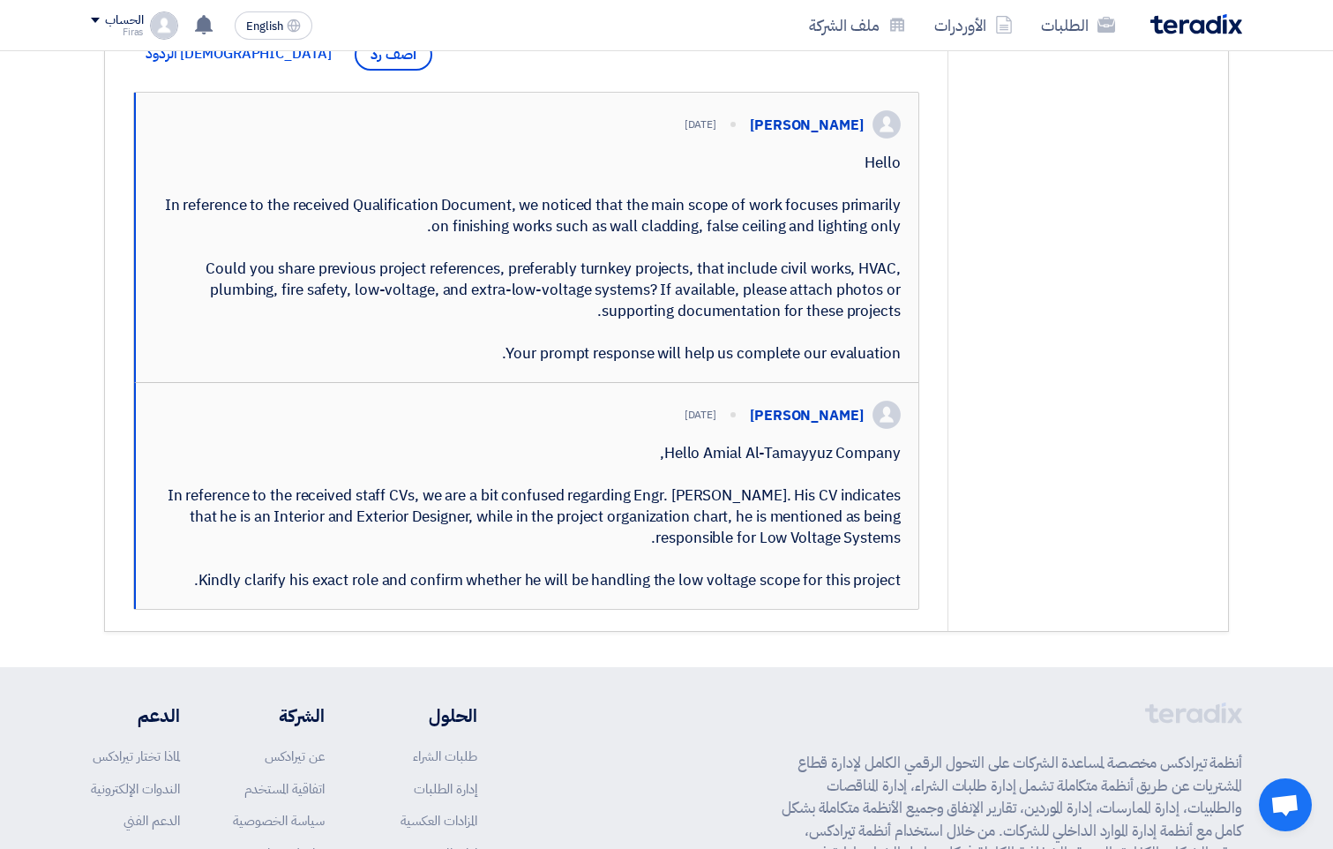
scroll to position [529, 0]
